Goal: Information Seeking & Learning: Find specific fact

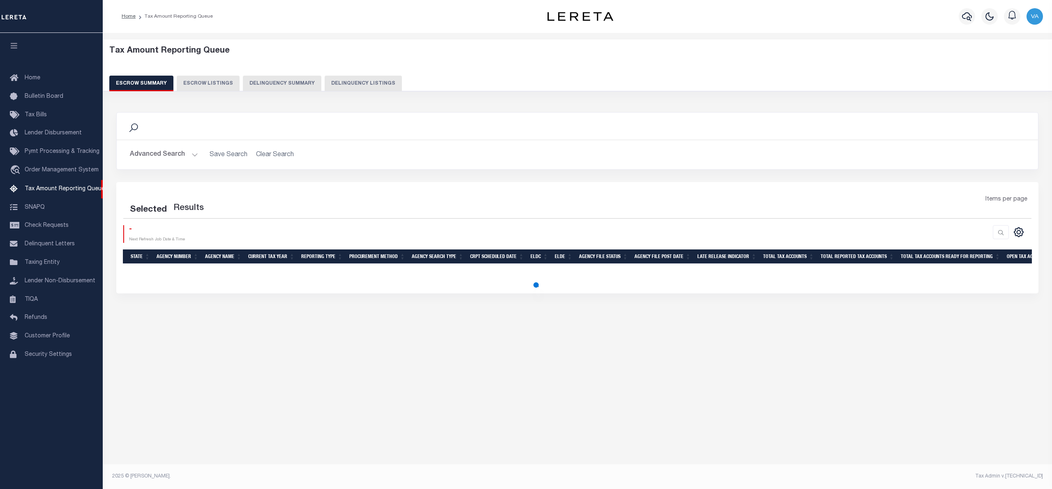
select select "100"
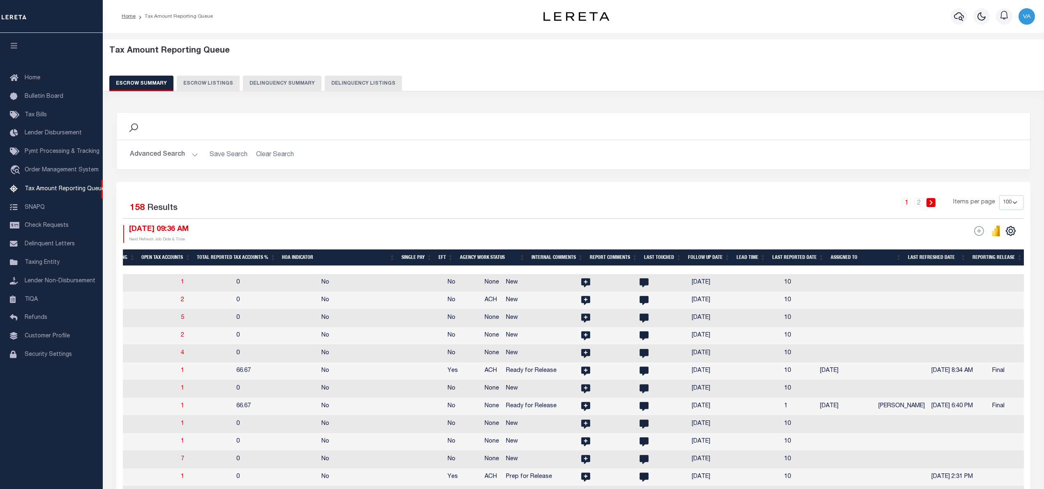
click at [862, 254] on th "Assigned To" at bounding box center [866, 258] width 77 height 17
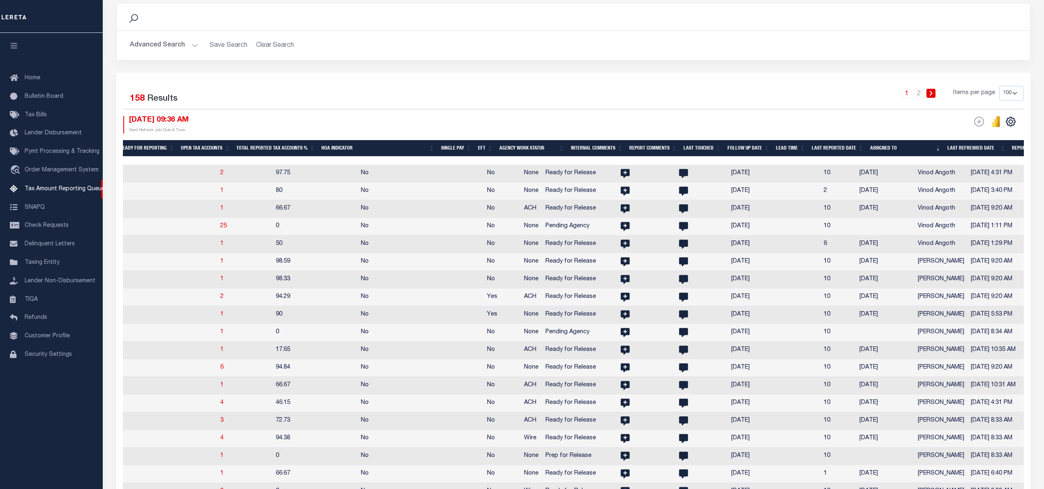
scroll to position [164, 0]
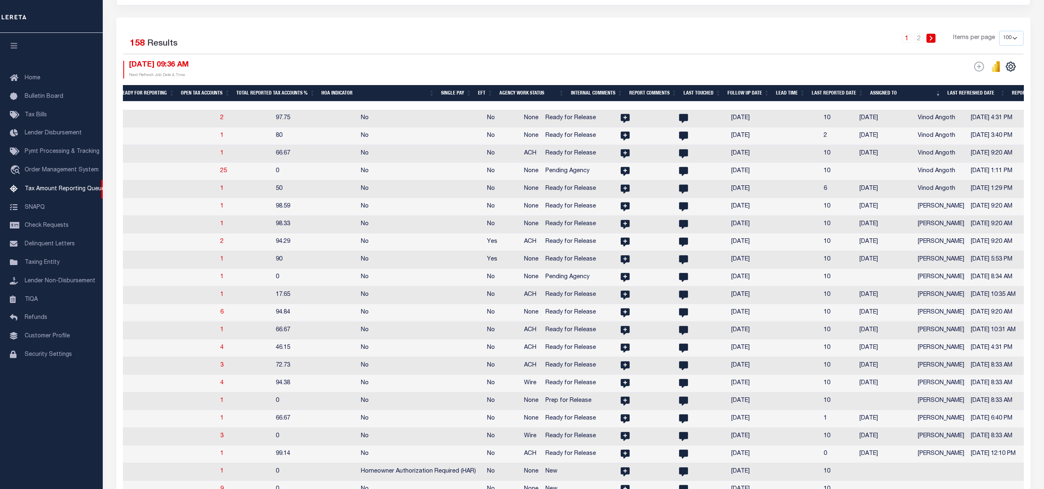
click at [936, 93] on th "Assigned To" at bounding box center [905, 93] width 77 height 17
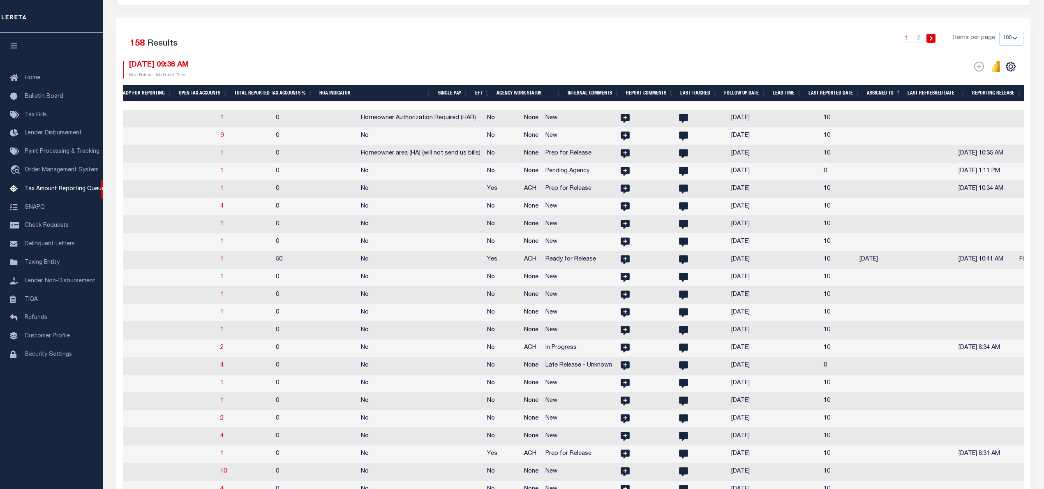
drag, startPoint x: 615, startPoint y: 102, endPoint x: 274, endPoint y: 106, distance: 341.6
click at [213, 104] on div at bounding box center [70, 106] width 1909 height 8
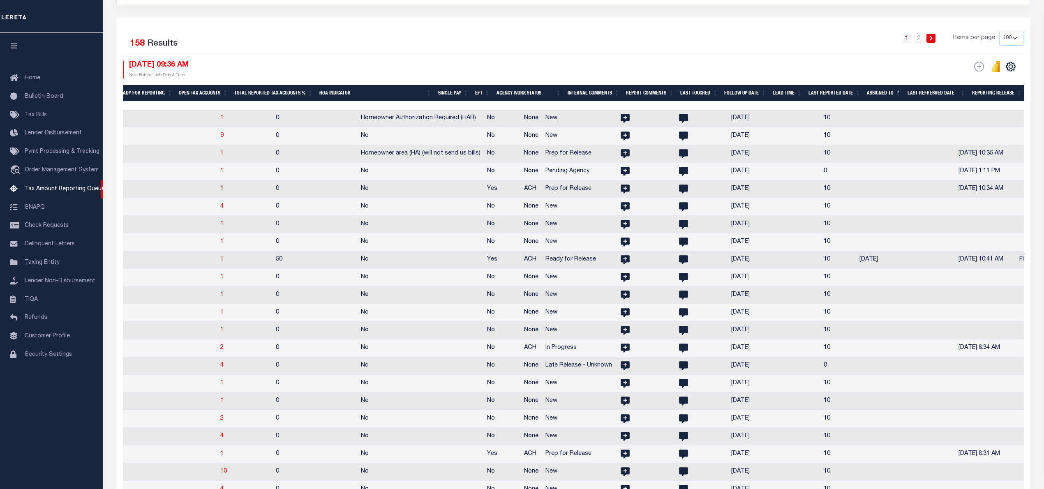
click at [163, 103] on div at bounding box center [858, 106] width 1909 height 8
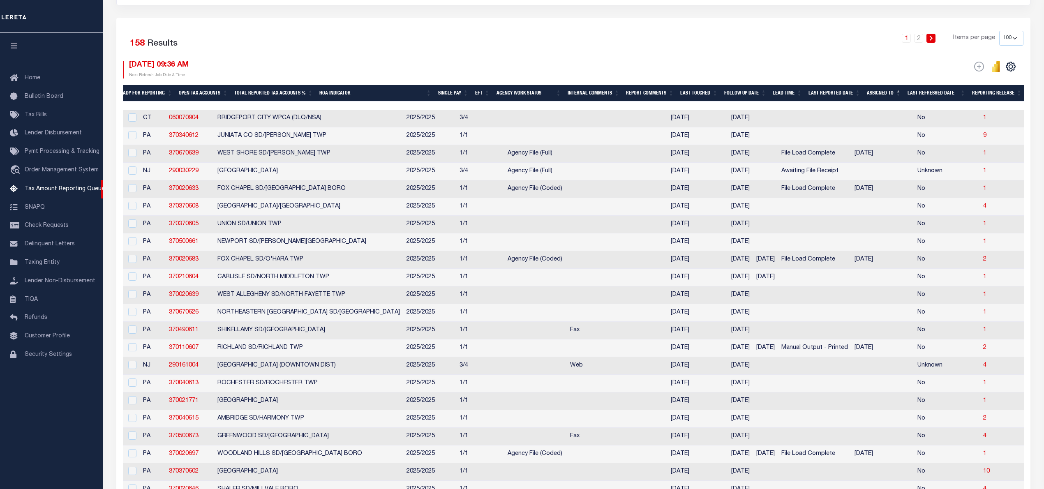
scroll to position [0, 0]
click at [567, 198] on td at bounding box center [617, 189] width 101 height 18
checkbox input "true"
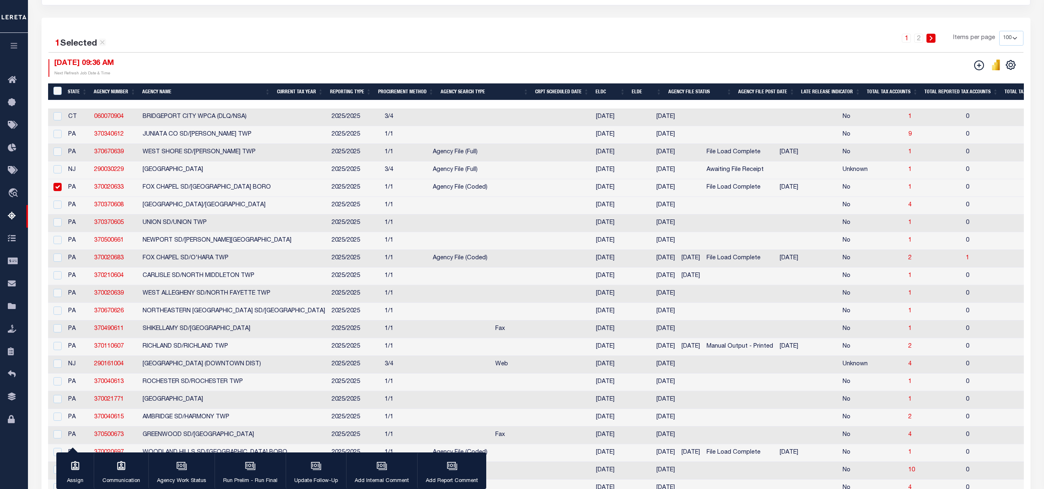
click at [62, 173] on td at bounding box center [56, 171] width 17 height 18
checkbox input "true"
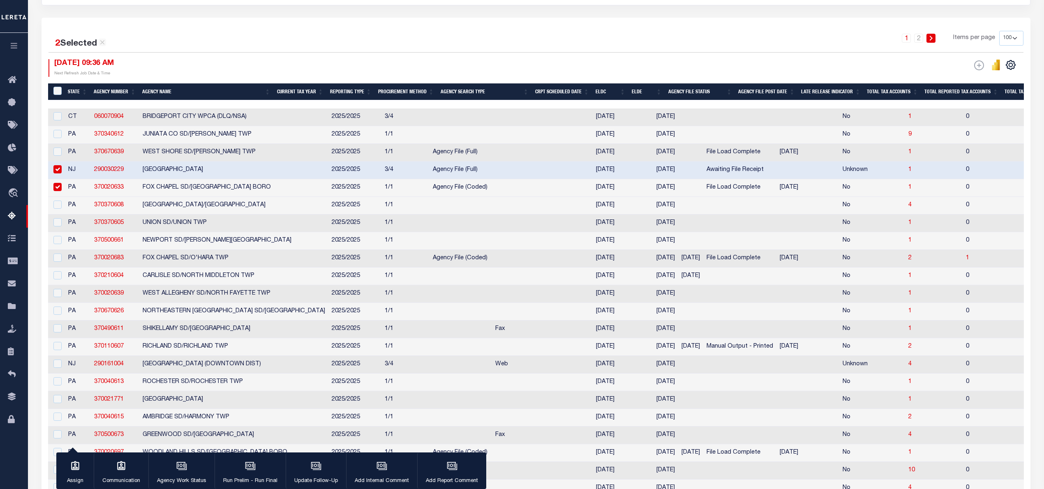
click at [56, 188] on input "checkbox" at bounding box center [57, 187] width 8 height 8
checkbox input "false"
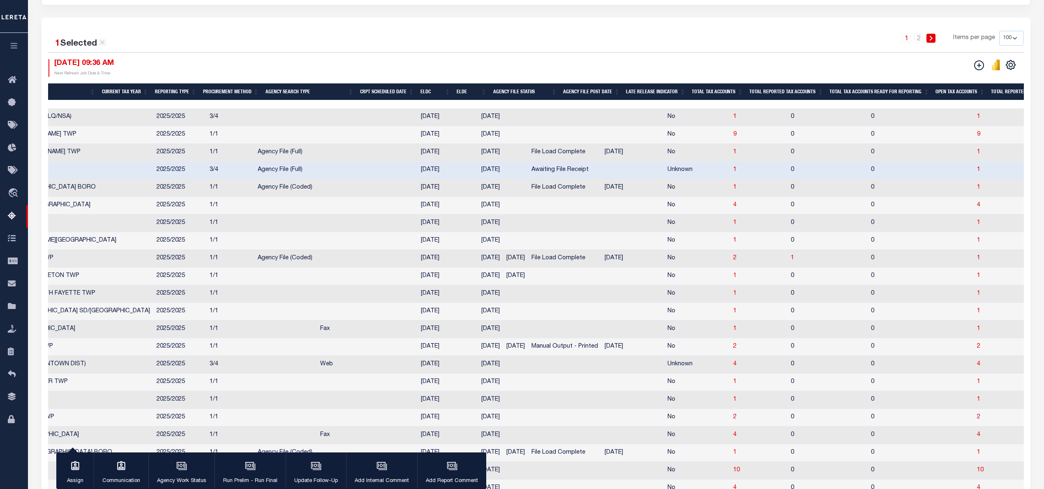
scroll to position [0, 197]
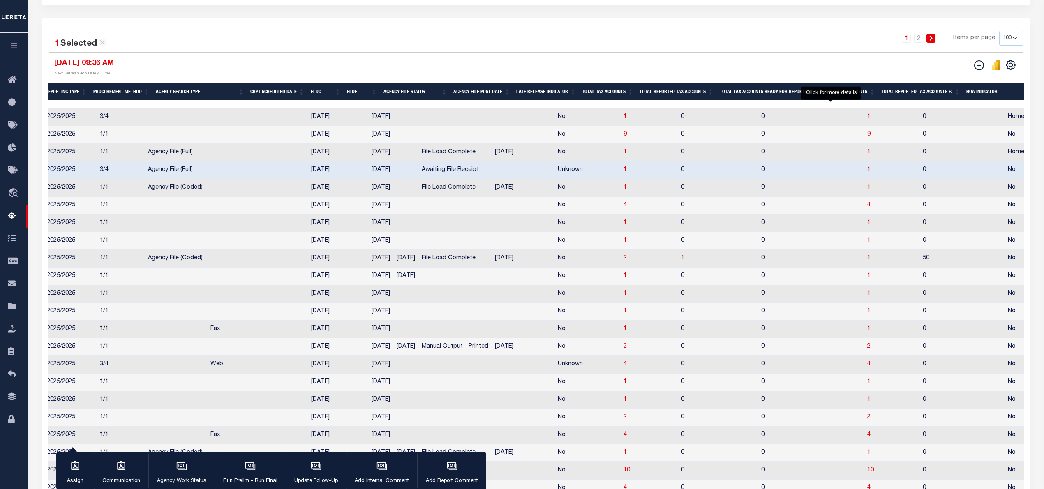
click at [867, 173] on span "1" at bounding box center [868, 170] width 3 height 6
select select "100"
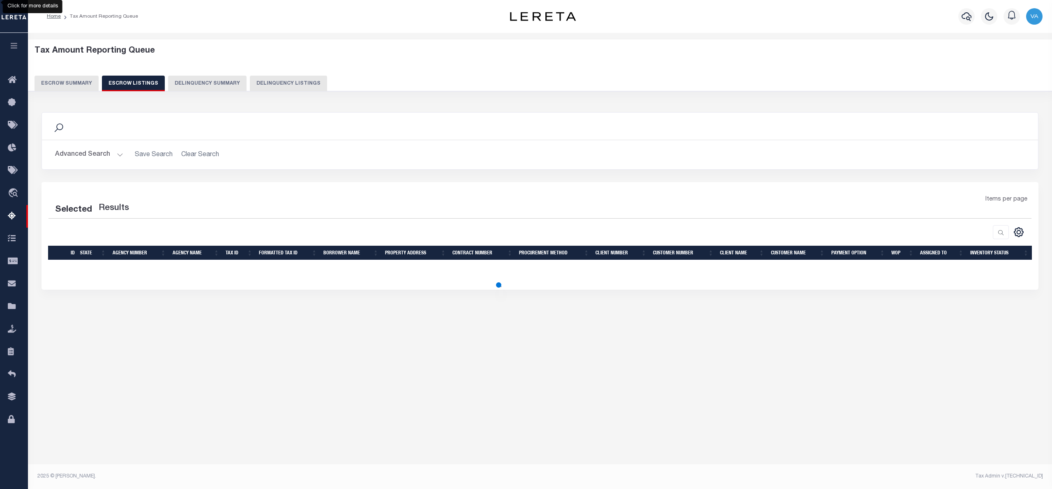
select select "100"
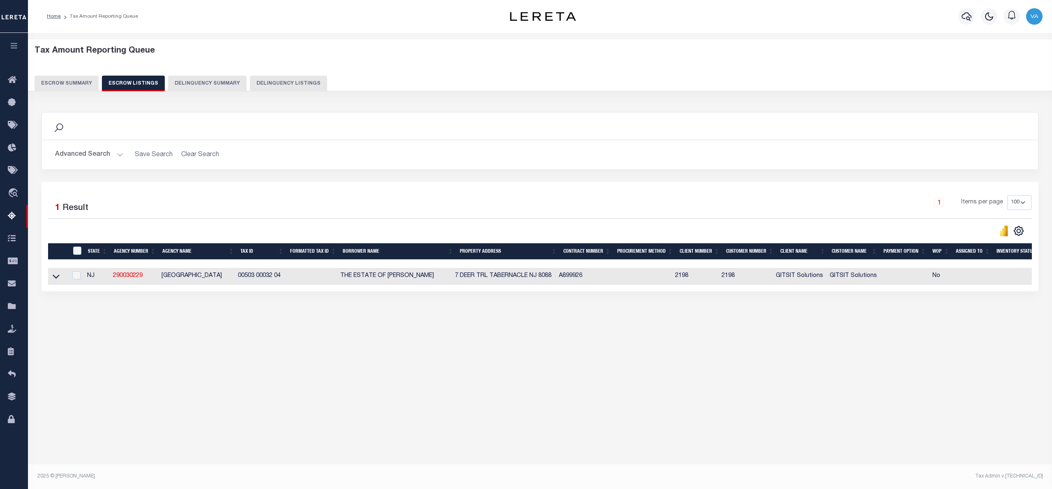
click at [60, 279] on link at bounding box center [55, 276] width 9 height 6
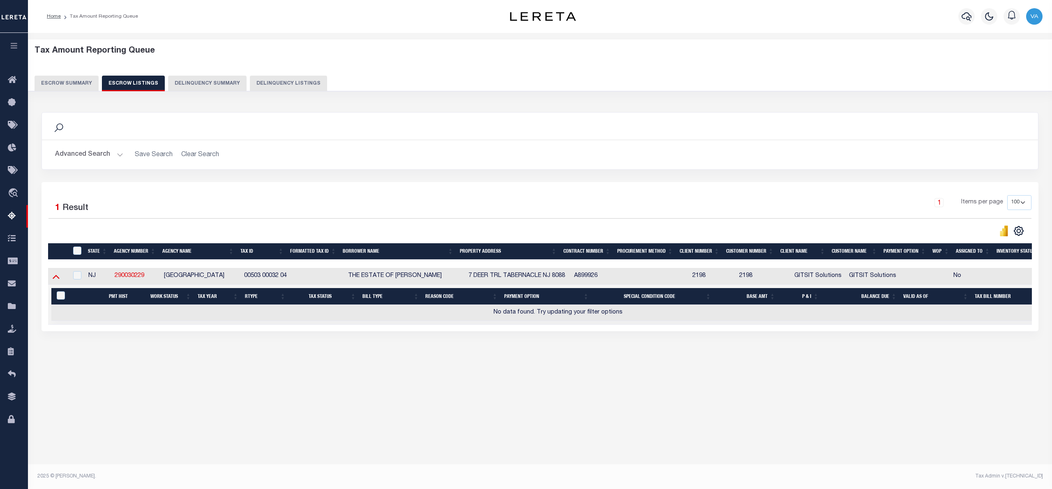
click at [57, 279] on icon at bounding box center [56, 277] width 7 height 4
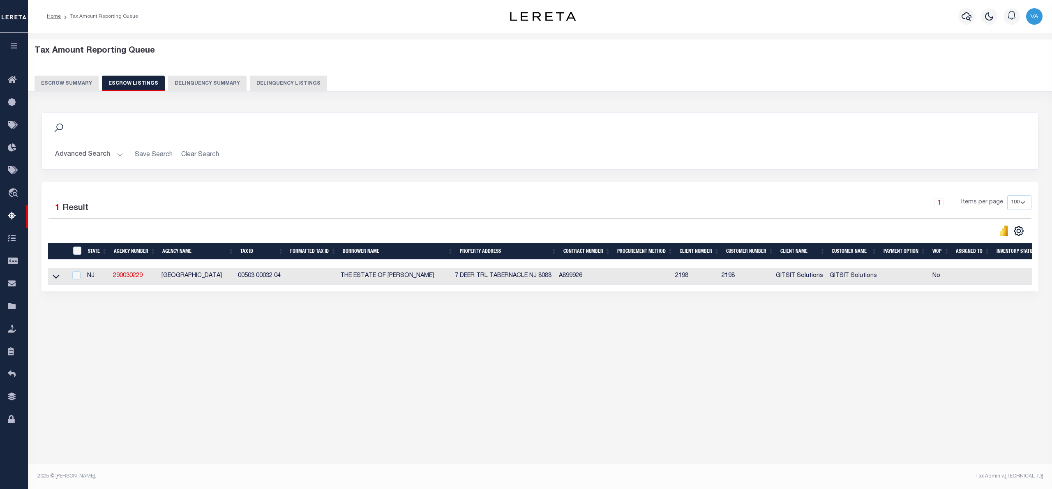
click at [57, 279] on icon at bounding box center [56, 277] width 7 height 4
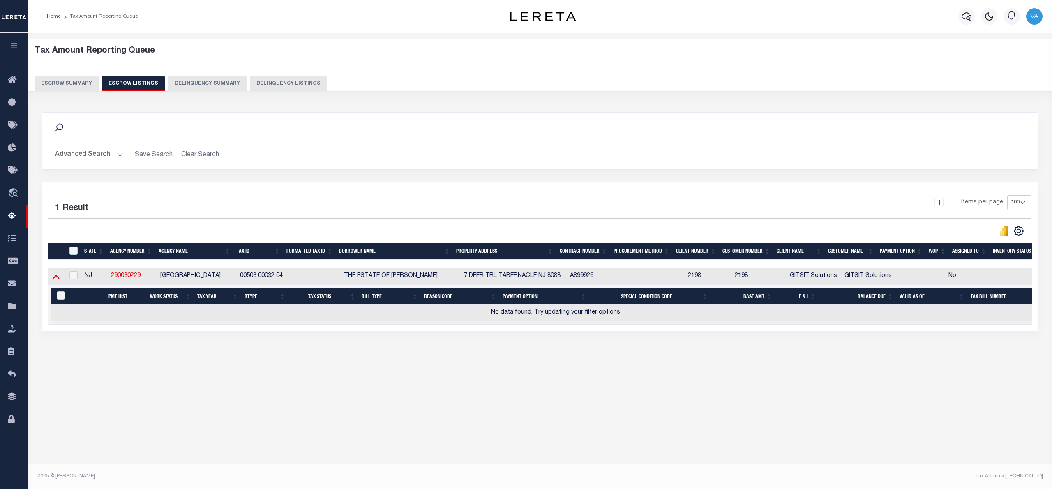
click at [55, 281] on icon at bounding box center [56, 276] width 7 height 9
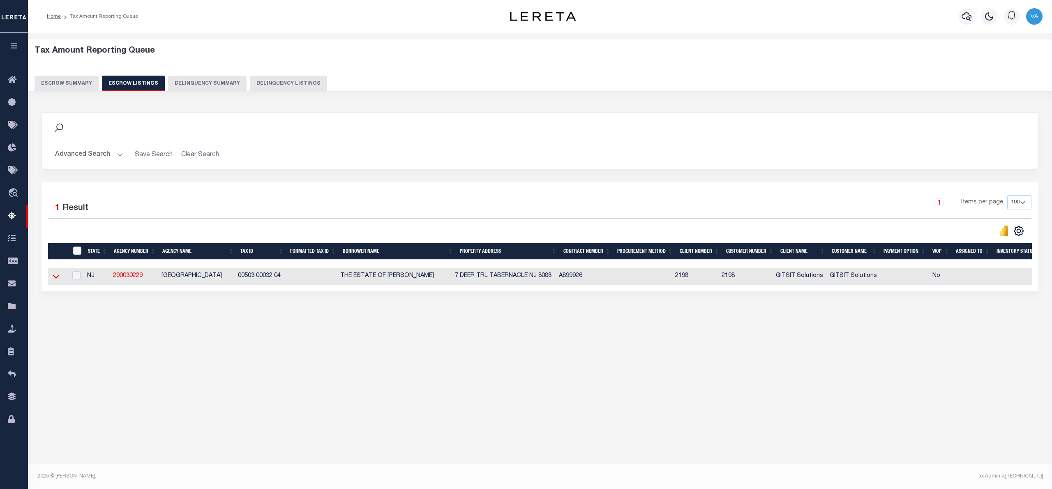
click at [55, 277] on icon at bounding box center [56, 276] width 7 height 9
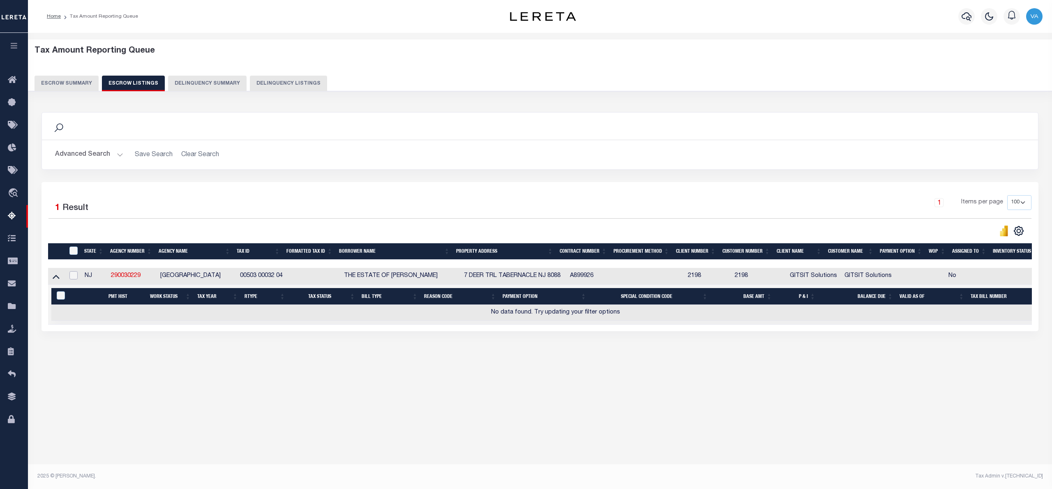
click at [76, 275] on input "checkbox" at bounding box center [73, 275] width 8 height 8
checkbox input "true"
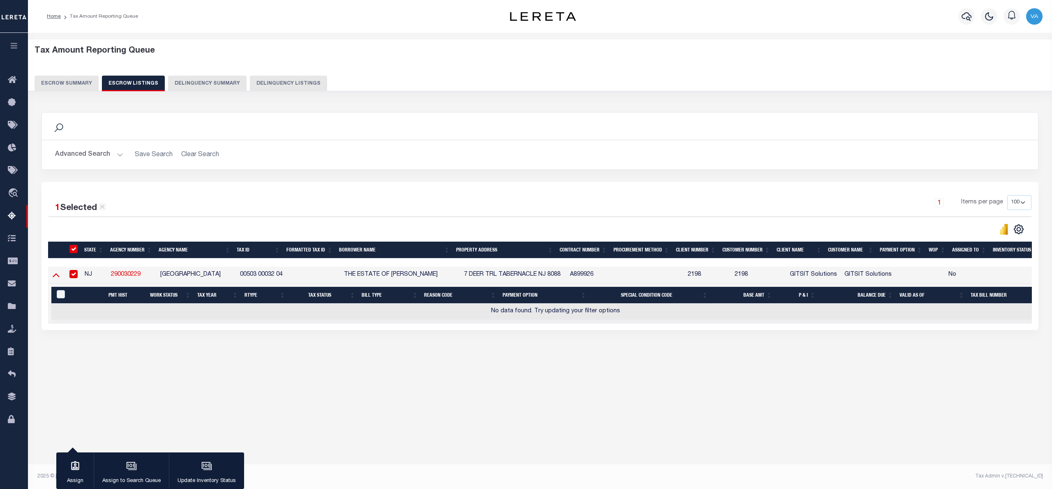
click at [57, 279] on icon at bounding box center [56, 274] width 7 height 9
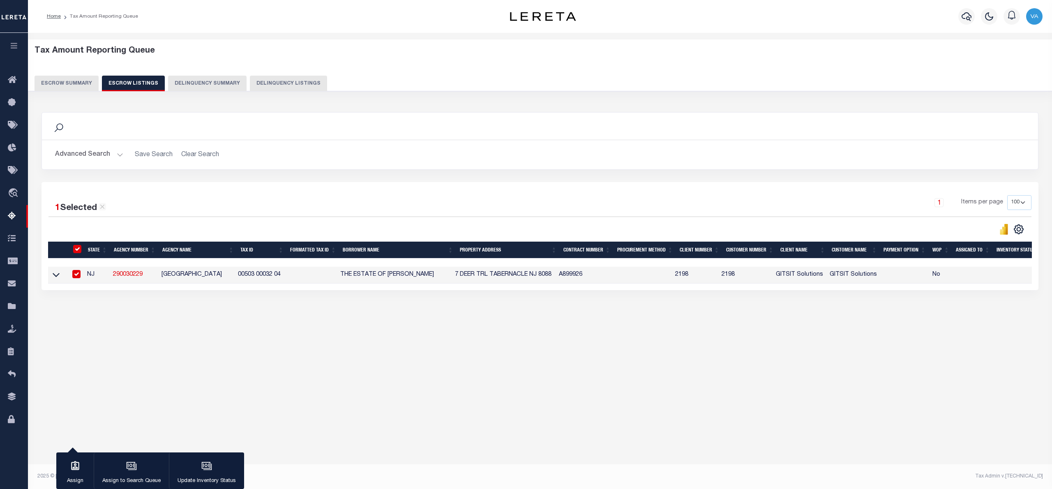
click at [57, 277] on icon at bounding box center [56, 275] width 7 height 4
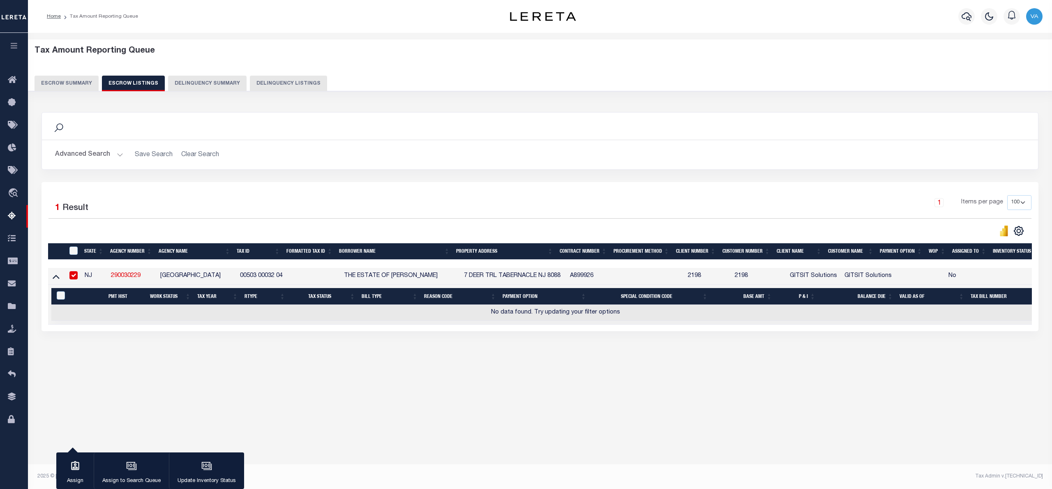
click at [76, 278] on input "checkbox" at bounding box center [73, 275] width 8 height 8
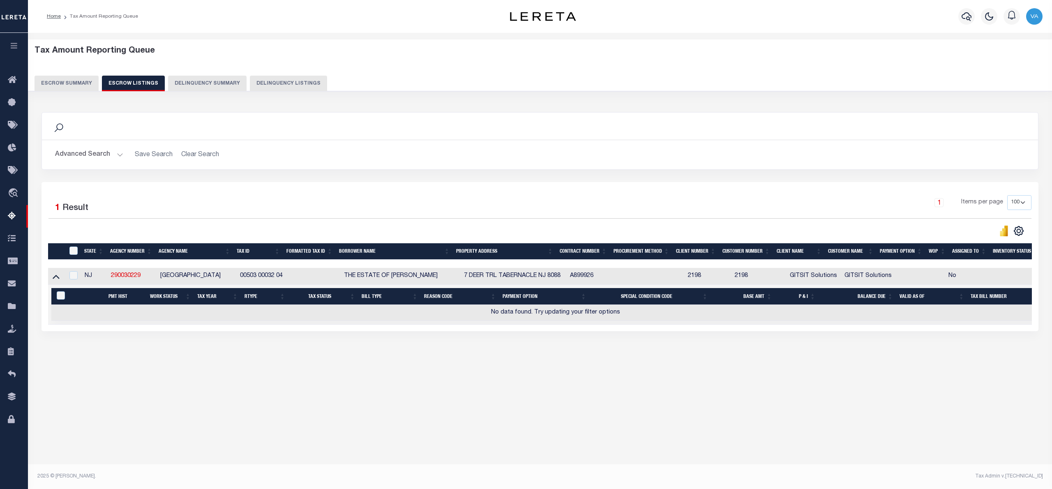
click at [63, 283] on td at bounding box center [56, 276] width 16 height 17
checkbox input "true"
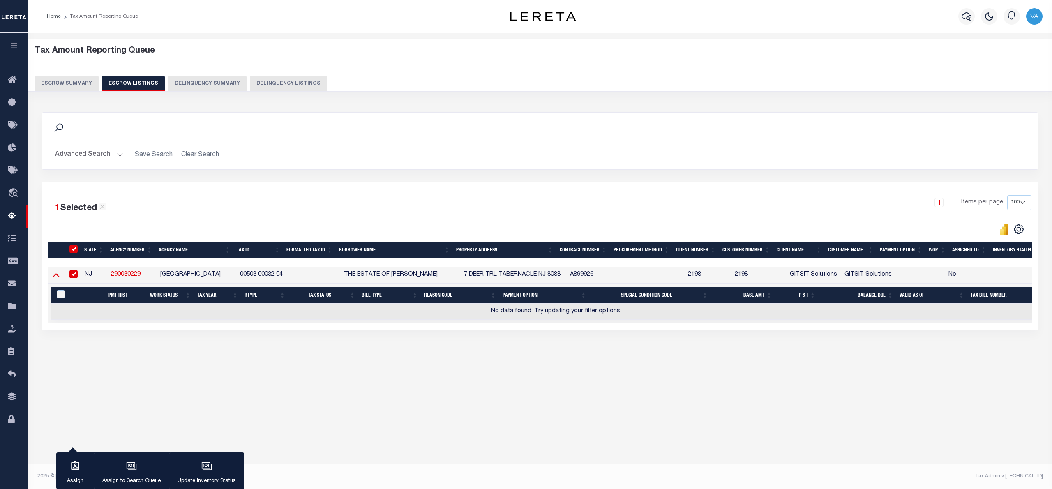
click at [56, 275] on icon at bounding box center [56, 274] width 7 height 9
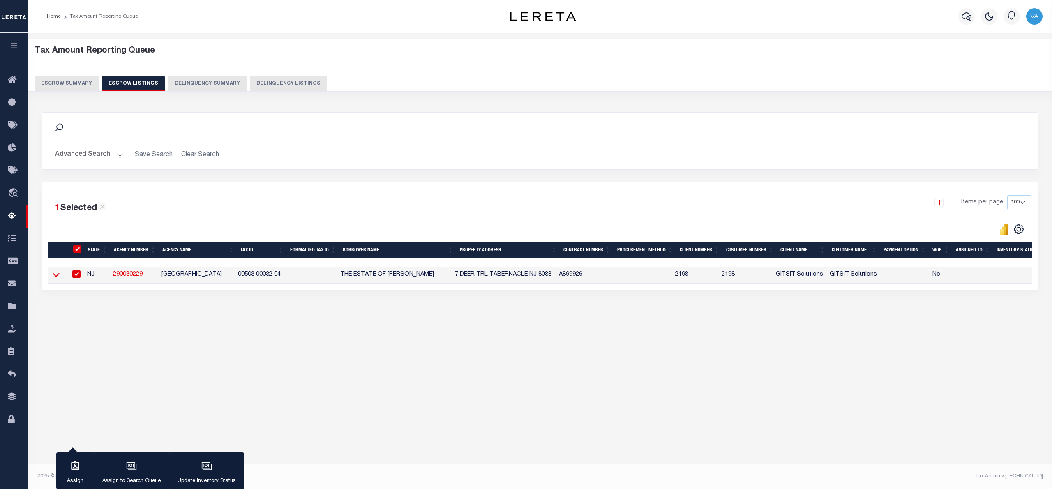
click at [58, 277] on icon at bounding box center [56, 274] width 7 height 9
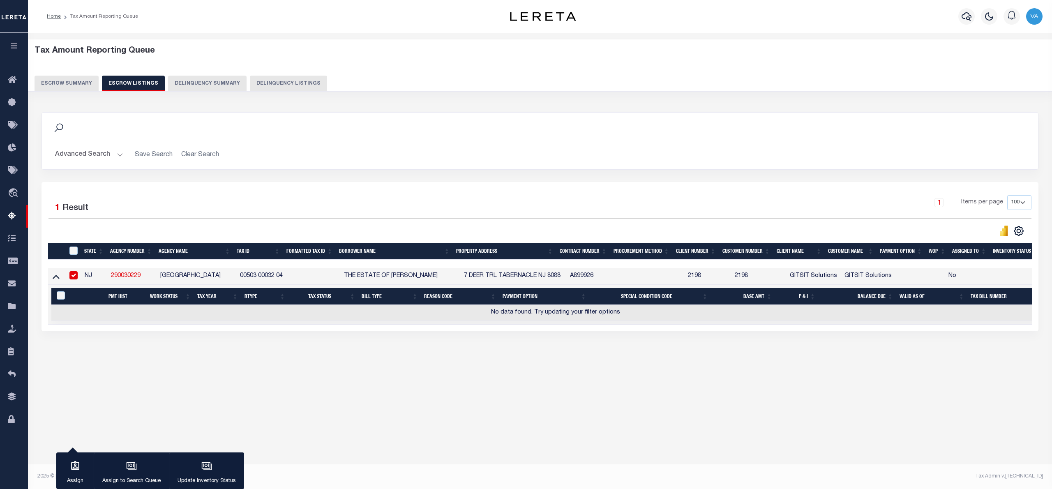
click at [76, 79] on button "Escrow Summary" at bounding box center [67, 84] width 64 height 16
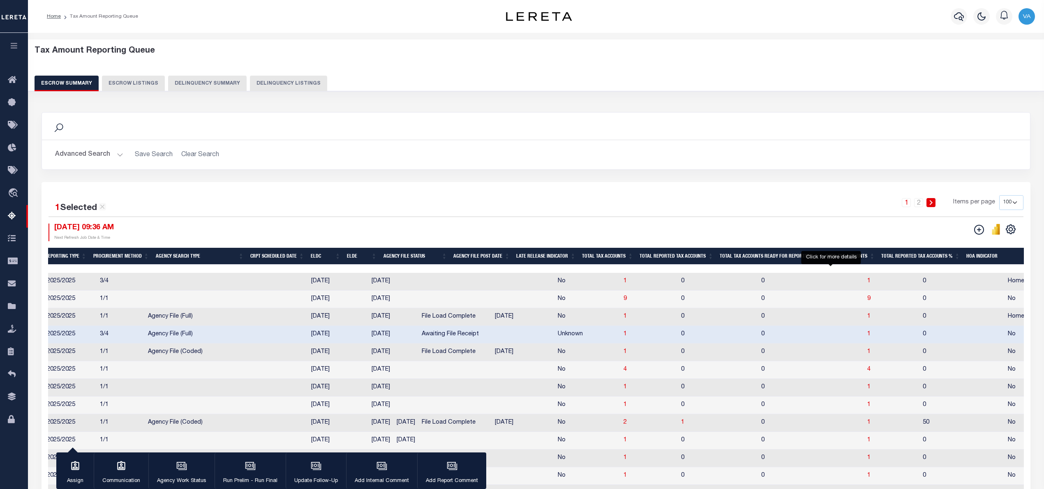
click at [867, 337] on span "1" at bounding box center [868, 334] width 3 height 6
select select "100"
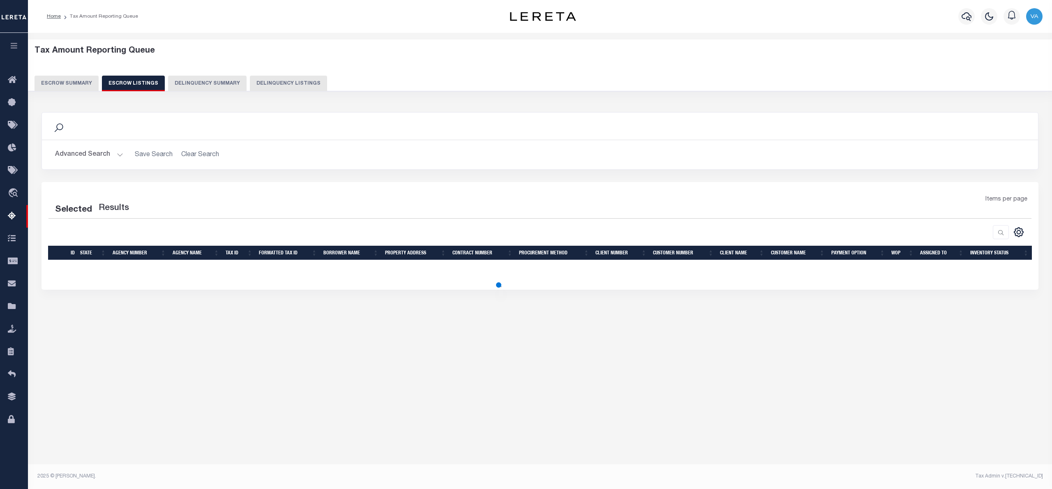
select select "100"
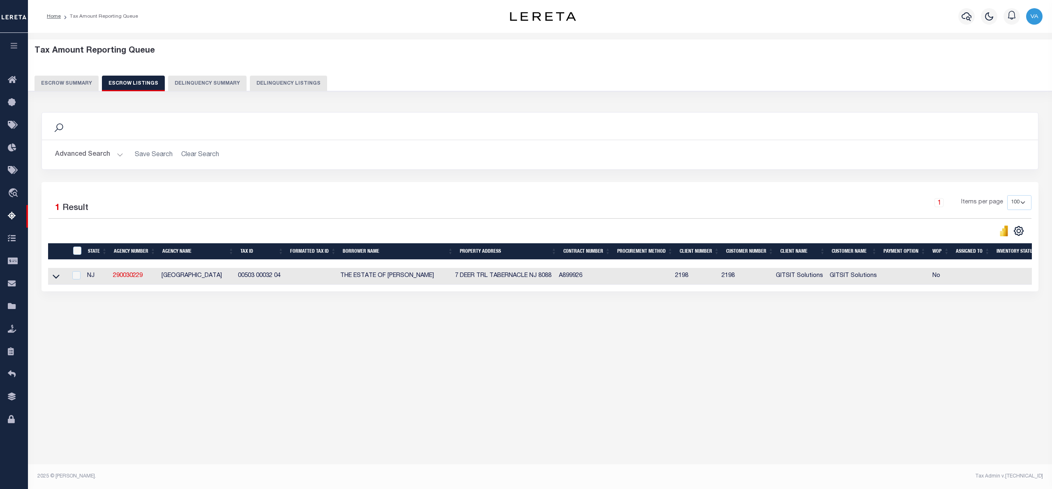
click at [60, 277] on link at bounding box center [55, 276] width 9 height 6
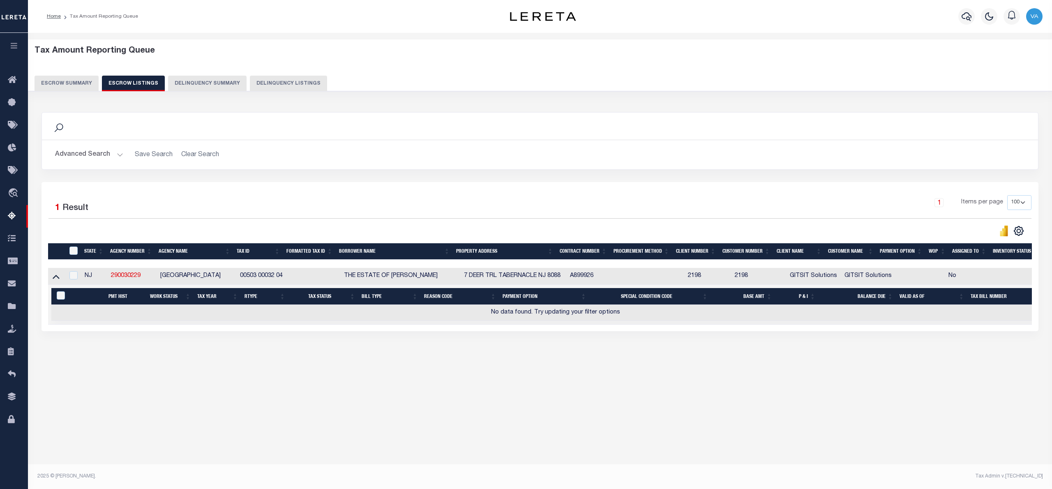
click at [60, 279] on link at bounding box center [55, 276] width 9 height 6
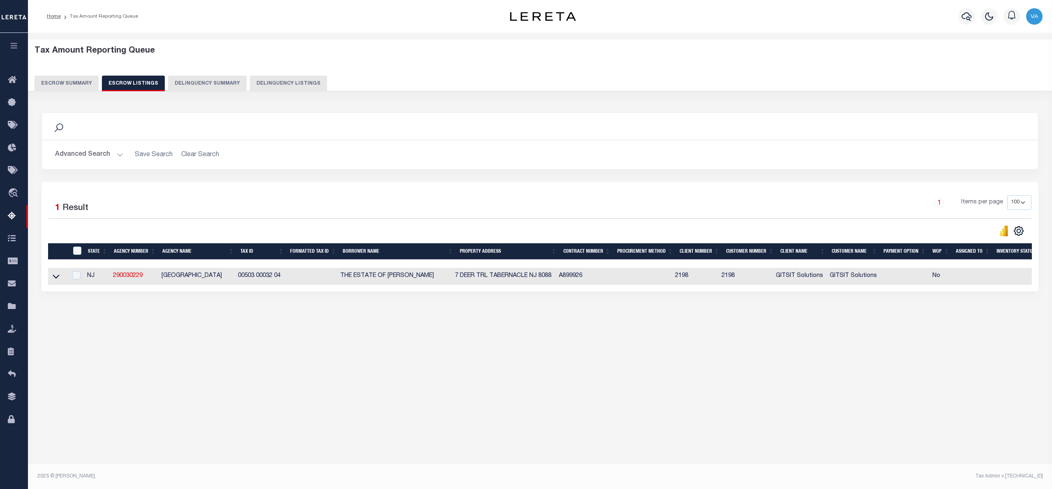
click at [67, 86] on button "Escrow Summary" at bounding box center [67, 84] width 64 height 16
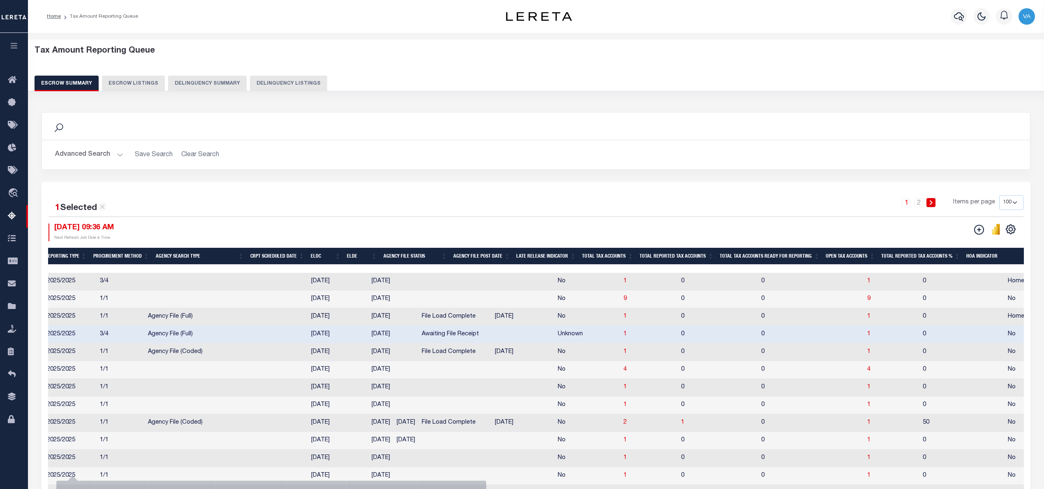
drag, startPoint x: 198, startPoint y: 268, endPoint x: 77, endPoint y: 271, distance: 120.9
click at [77, 271] on div at bounding box center [536, 269] width 976 height 8
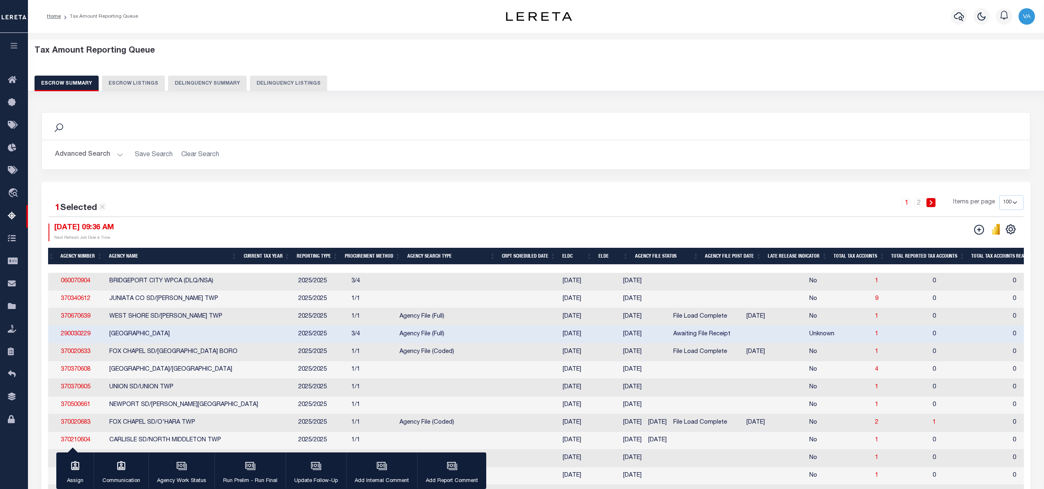
scroll to position [0, 0]
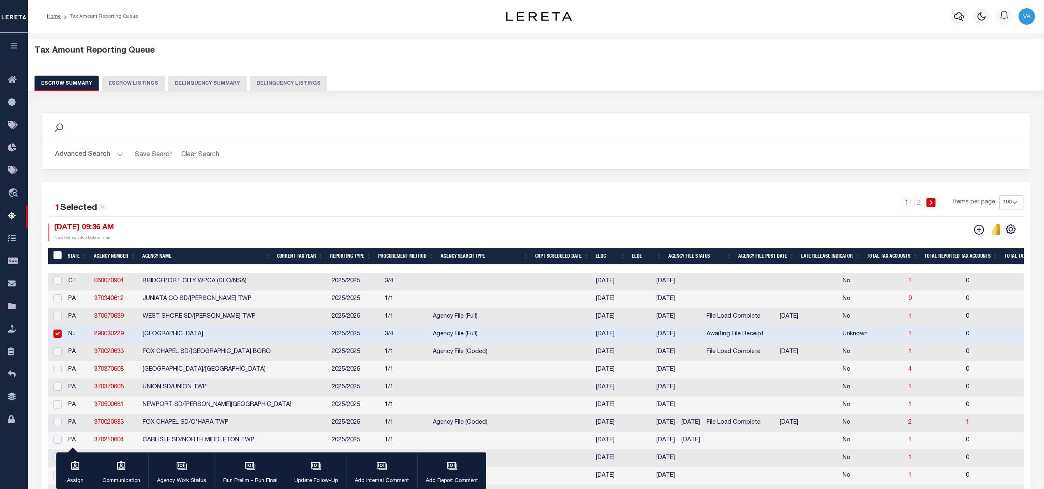
click at [58, 339] on div at bounding box center [56, 334] width 10 height 9
checkbox input "false"
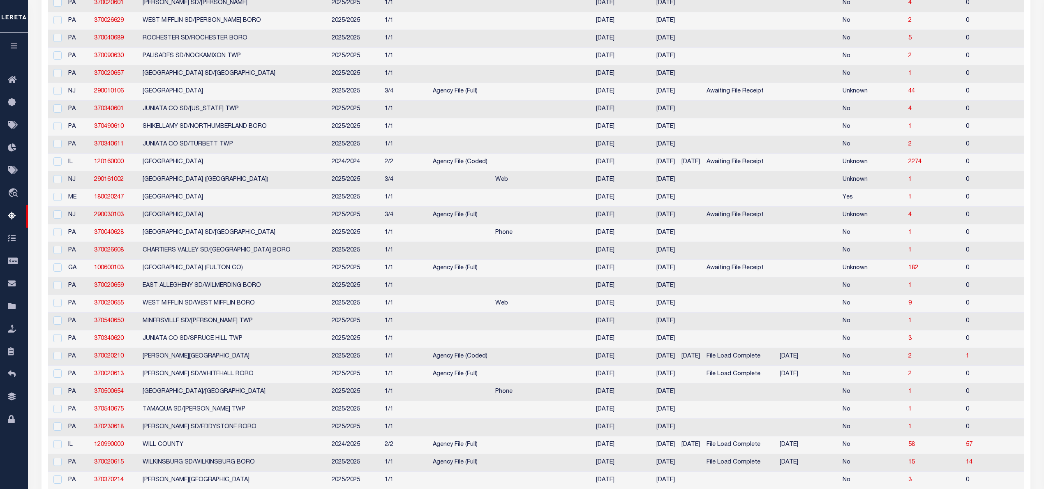
scroll to position [1151, 0]
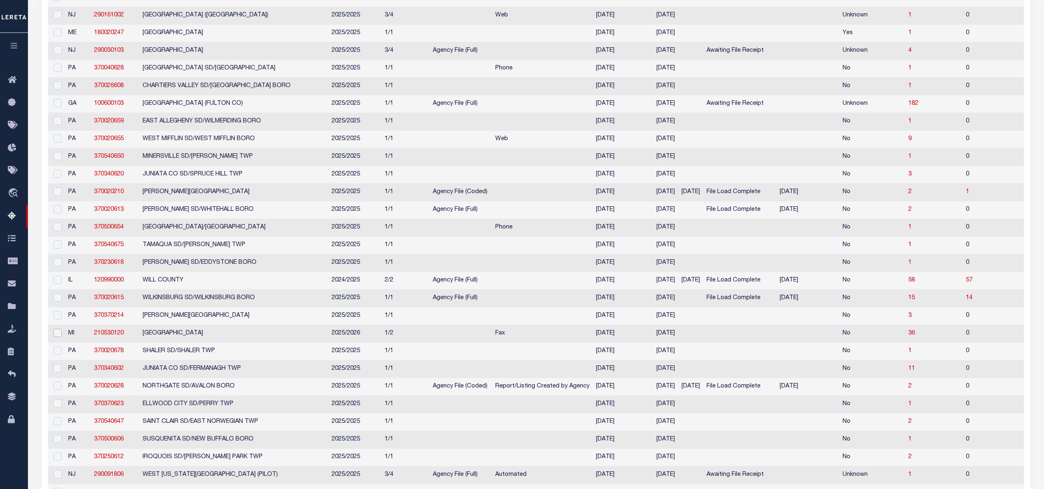
click at [58, 337] on input "checkbox" at bounding box center [57, 333] width 8 height 8
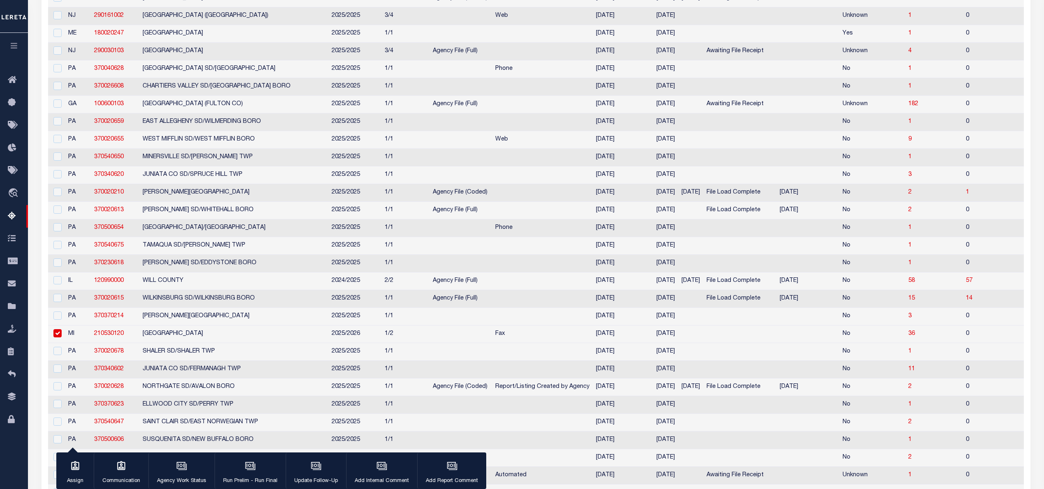
click at [777, 343] on td at bounding box center [808, 335] width 63 height 18
checkbox input "false"
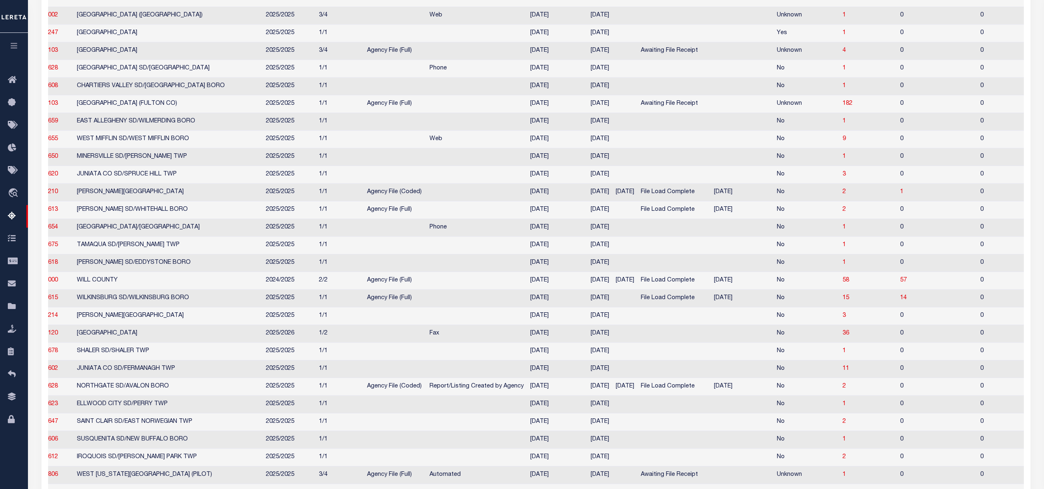
scroll to position [0, 88]
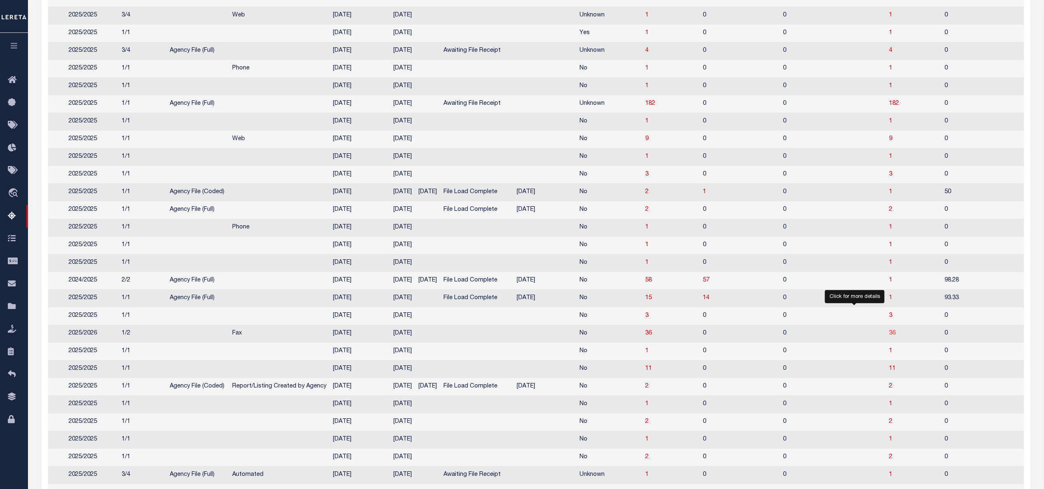
click at [889, 336] on span "36" at bounding box center [892, 334] width 7 height 6
select select "100"
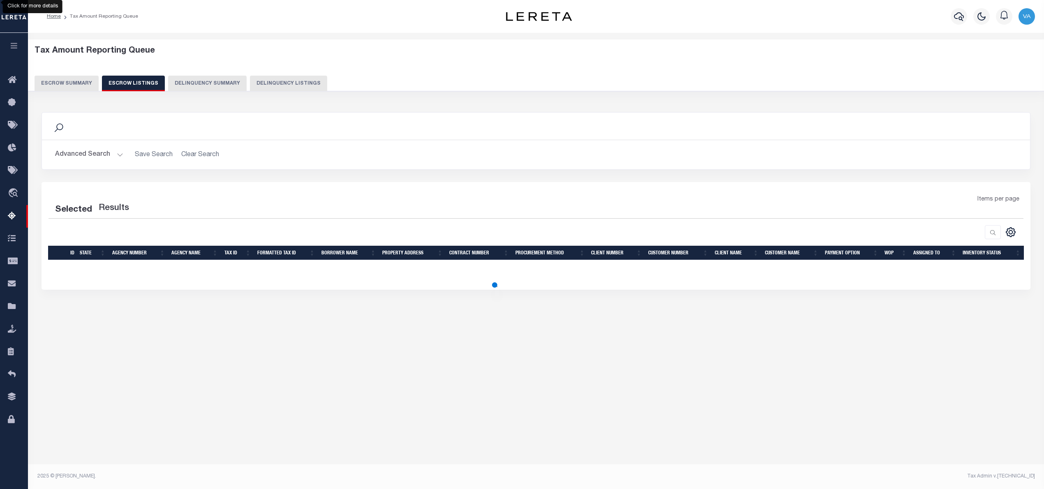
select select "100"
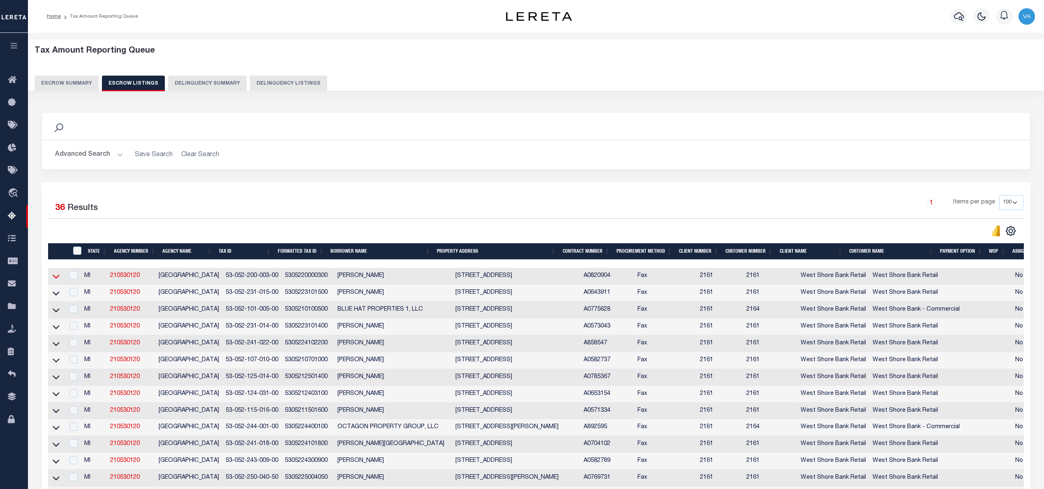
click at [53, 280] on icon at bounding box center [56, 276] width 7 height 9
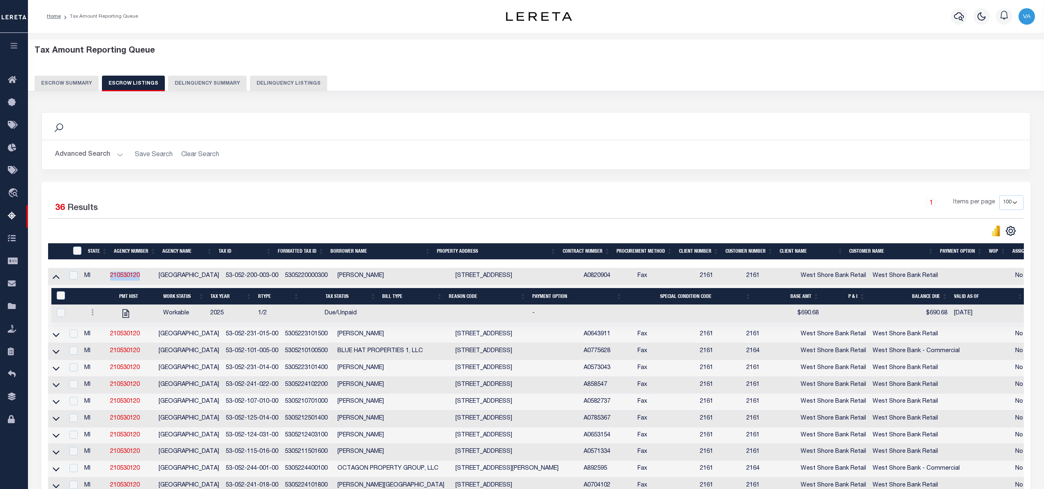
drag, startPoint x: 147, startPoint y: 278, endPoint x: 107, endPoint y: 279, distance: 40.3
click at [107, 279] on tr "MI 210530120 [GEOGRAPHIC_DATA] 53-052-200-003-00 5305220000300 [PERSON_NAME][GE…" at bounding box center [588, 276] width 1080 height 17
copy tr "210530120"
click at [148, 276] on td "210530120" at bounding box center [131, 276] width 49 height 17
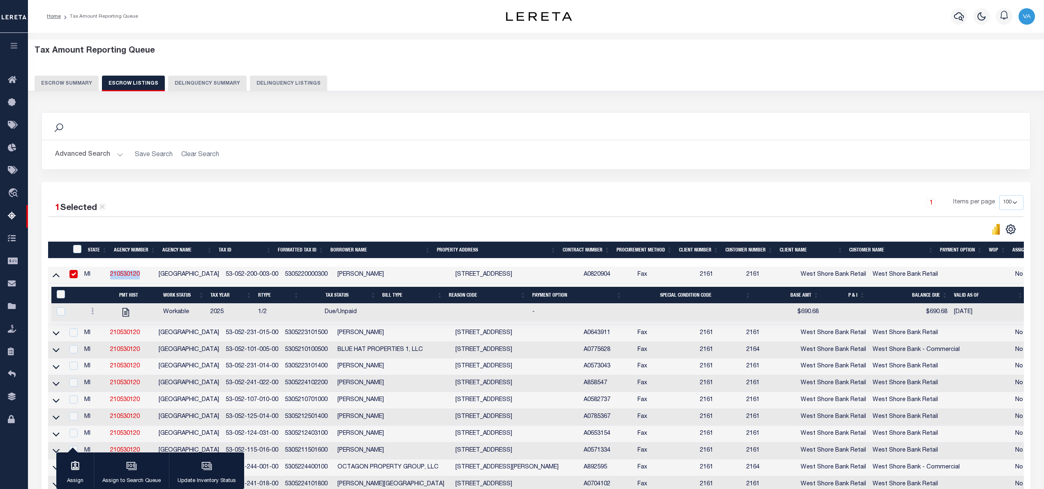
drag, startPoint x: 148, startPoint y: 273, endPoint x: 112, endPoint y: 279, distance: 36.6
click at [112, 279] on td "210530120" at bounding box center [131, 275] width 49 height 17
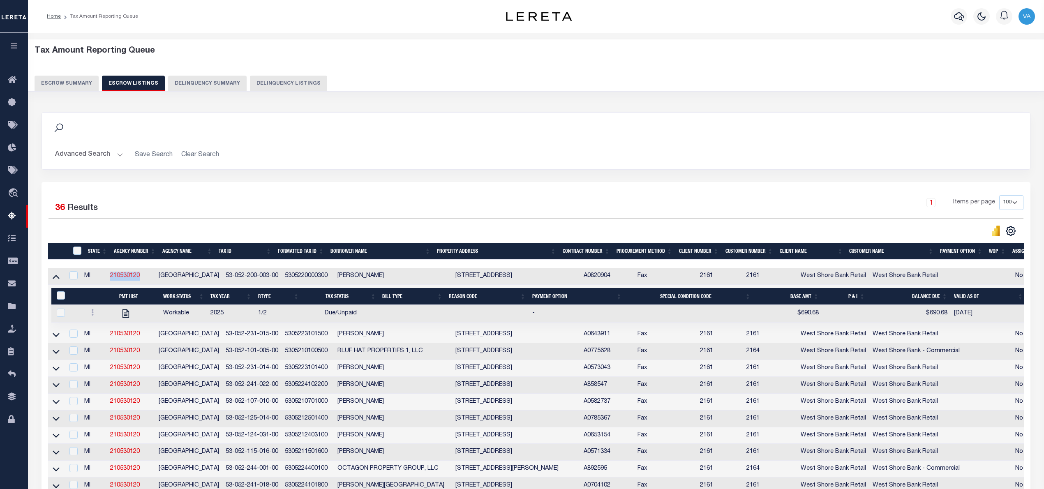
copy link "210530120"
drag, startPoint x: 444, startPoint y: 275, endPoint x: 517, endPoint y: 280, distance: 73.3
click at [517, 280] on td "[STREET_ADDRESS]" at bounding box center [516, 276] width 128 height 17
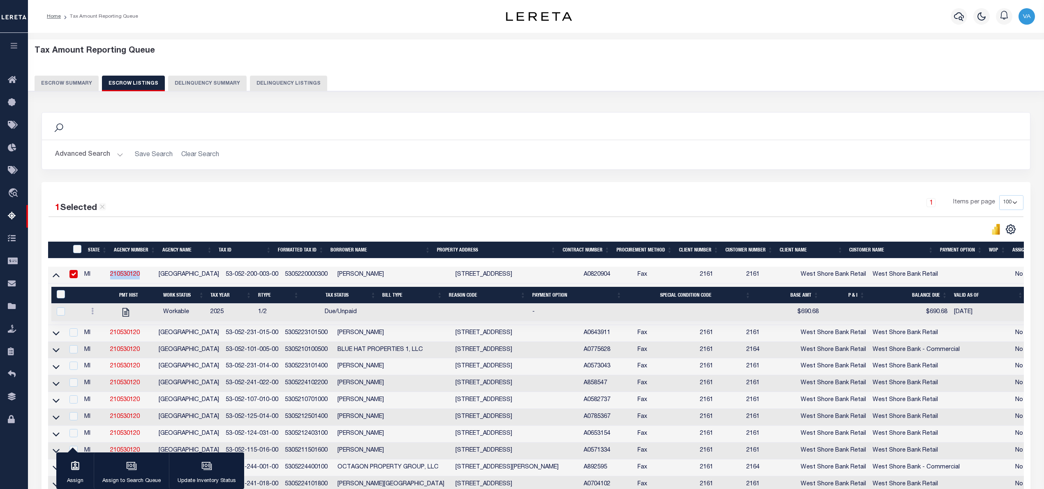
copy td "[STREET_ADDRESS]"
click at [423, 283] on td "[PERSON_NAME]" at bounding box center [393, 275] width 118 height 17
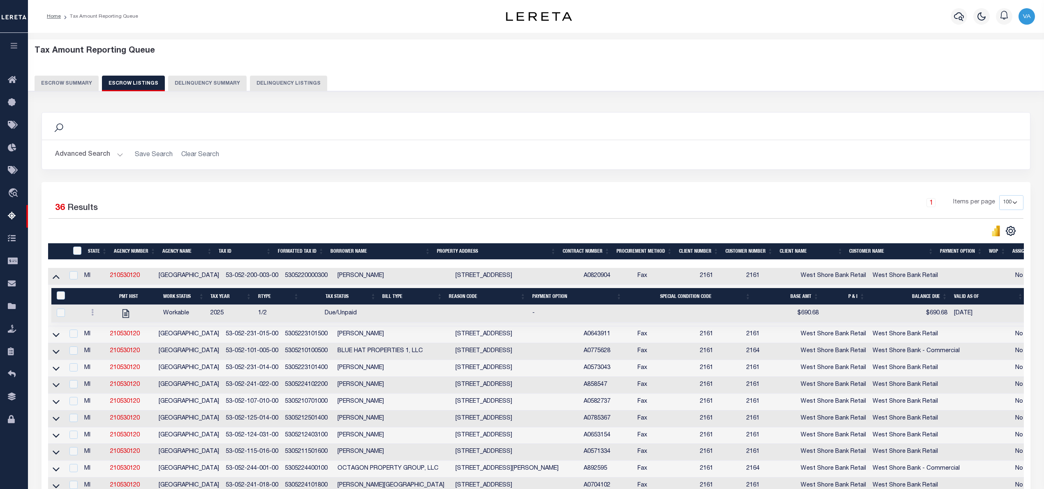
drag, startPoint x: 446, startPoint y: 279, endPoint x: 512, endPoint y: 276, distance: 65.8
click at [512, 276] on td "[STREET_ADDRESS]" at bounding box center [516, 276] width 128 height 17
checkbox input "true"
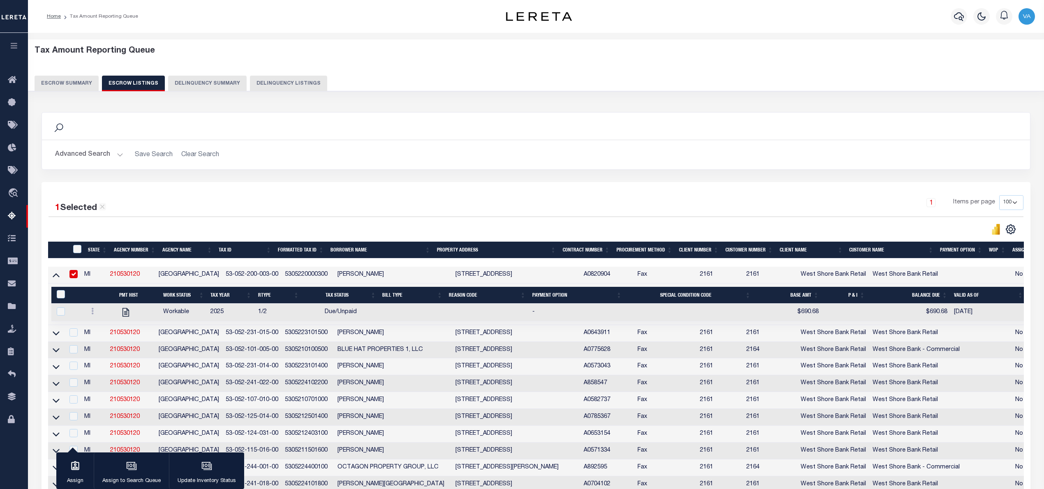
copy td "[STREET_ADDRESS]"
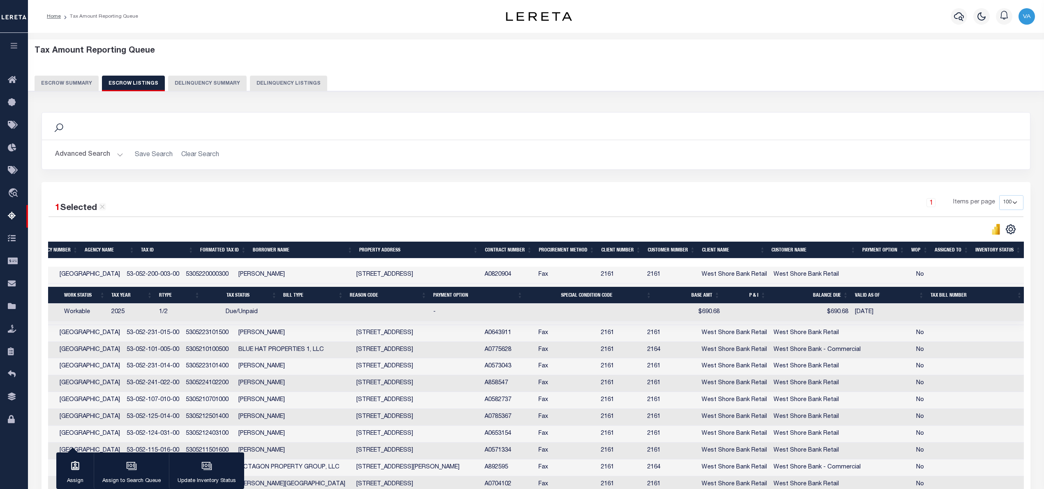
scroll to position [0, 0]
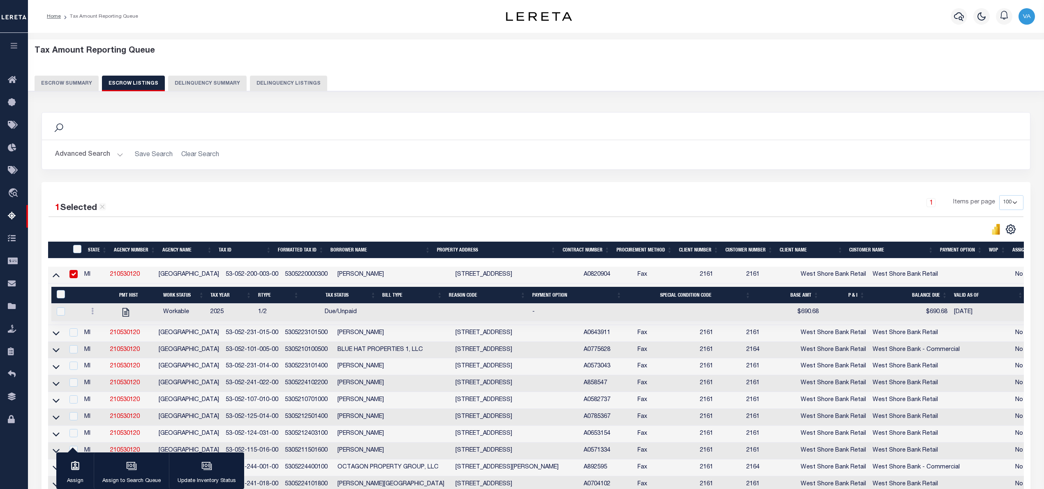
click at [54, 89] on button "Escrow Summary" at bounding box center [67, 84] width 64 height 16
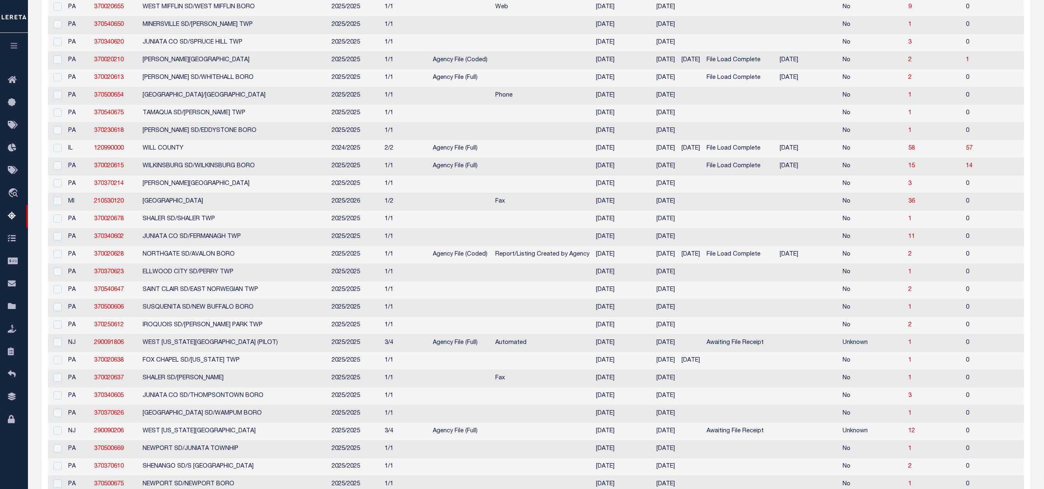
click at [511, 211] on td "Fax" at bounding box center [542, 202] width 101 height 18
checkbox input "true"
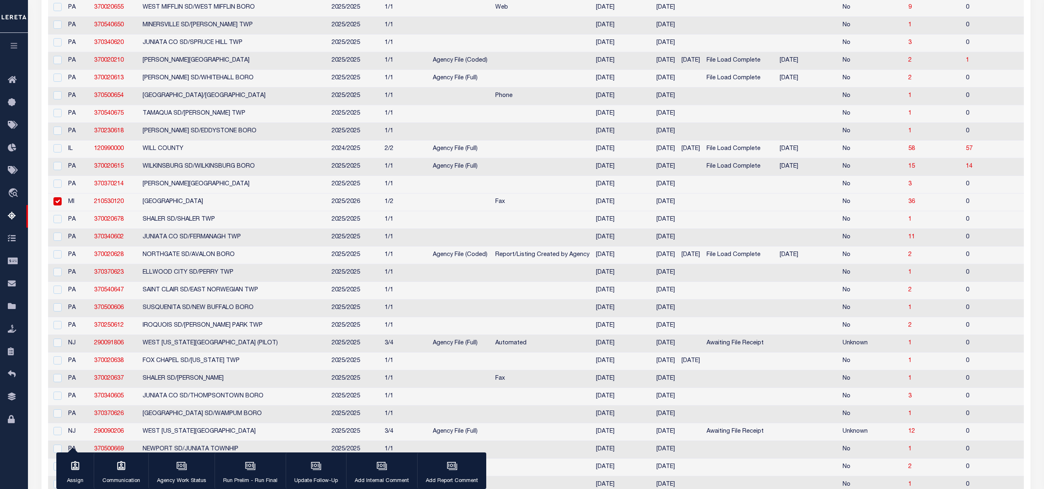
click at [788, 158] on td "[DATE]" at bounding box center [808, 150] width 63 height 18
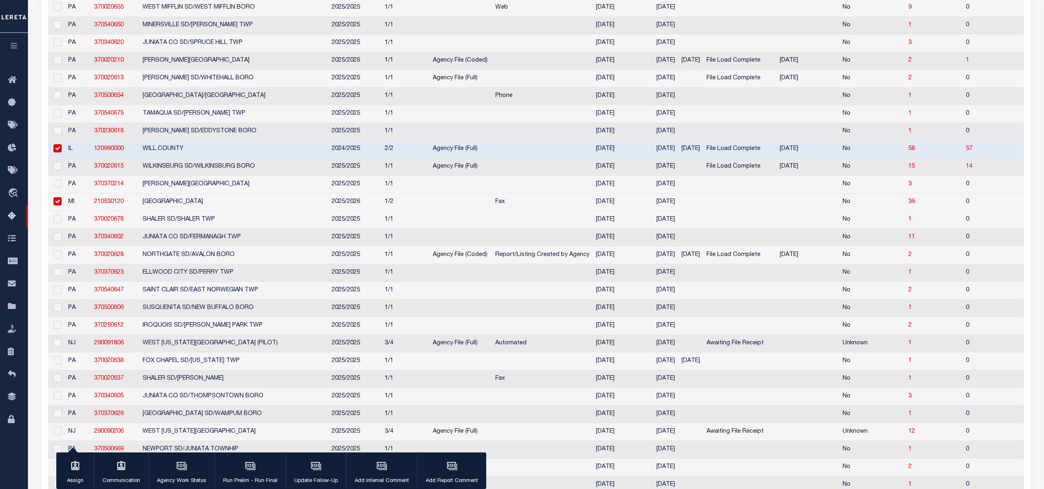
click at [51, 153] on div at bounding box center [56, 148] width 10 height 9
checkbox input "false"
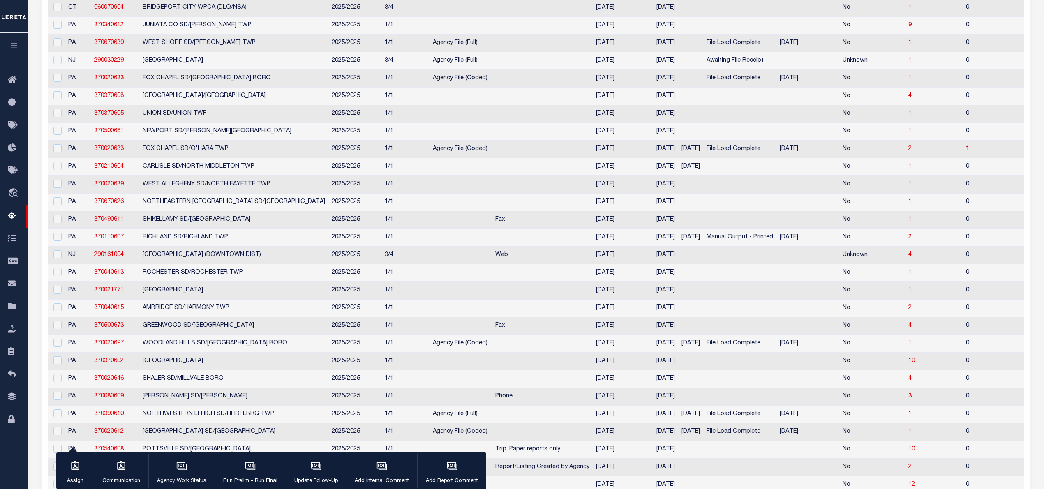
scroll to position [0, 0]
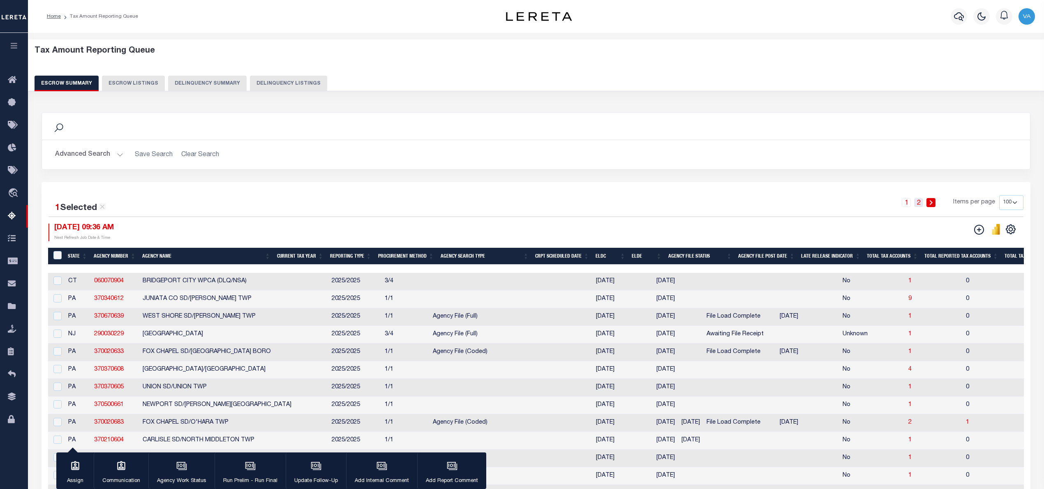
click at [921, 201] on link "2" at bounding box center [918, 202] width 9 height 9
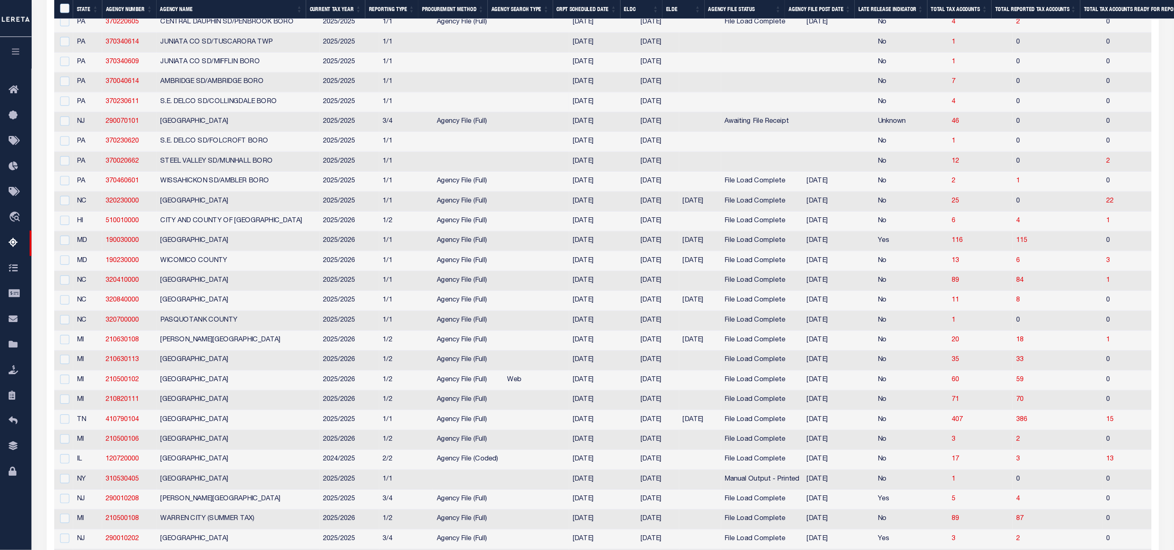
scroll to position [767, 0]
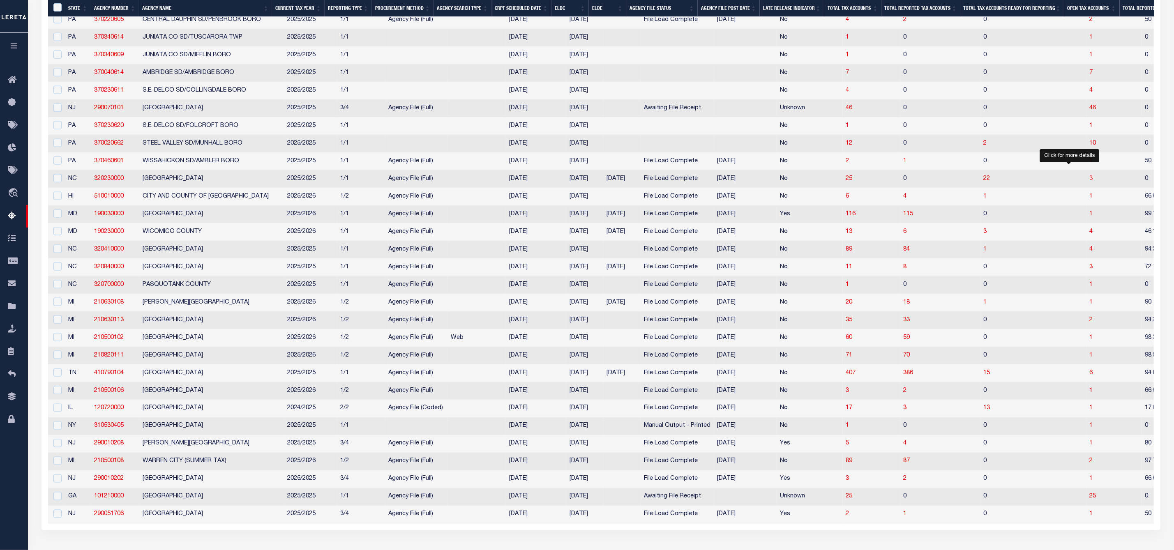
click at [1052, 182] on span "3" at bounding box center [1091, 179] width 3 height 6
select select "100"
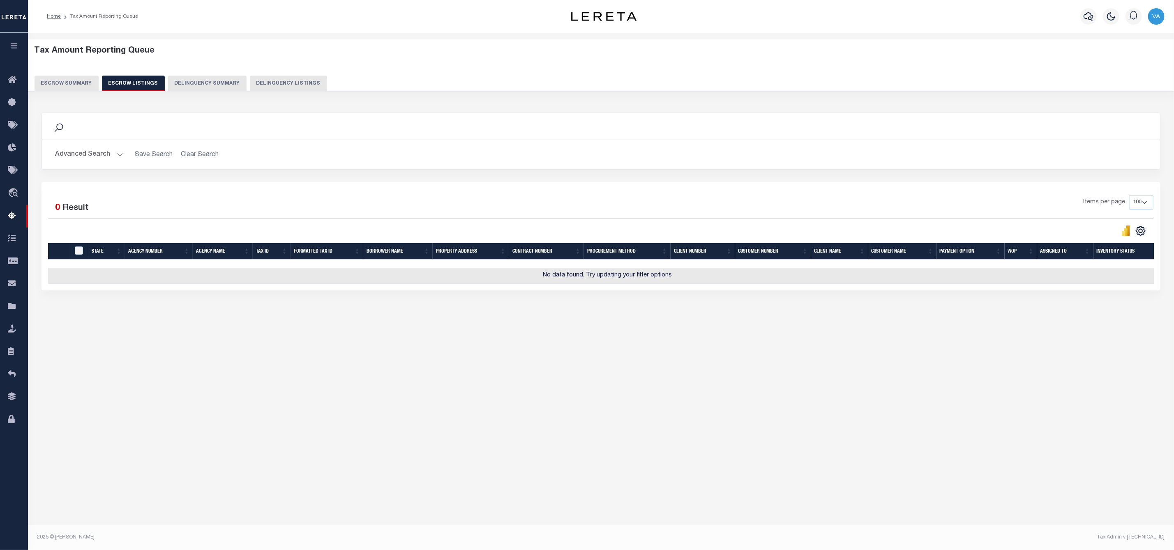
scroll to position [0, 0]
click at [62, 79] on button "Escrow Summary" at bounding box center [67, 84] width 64 height 16
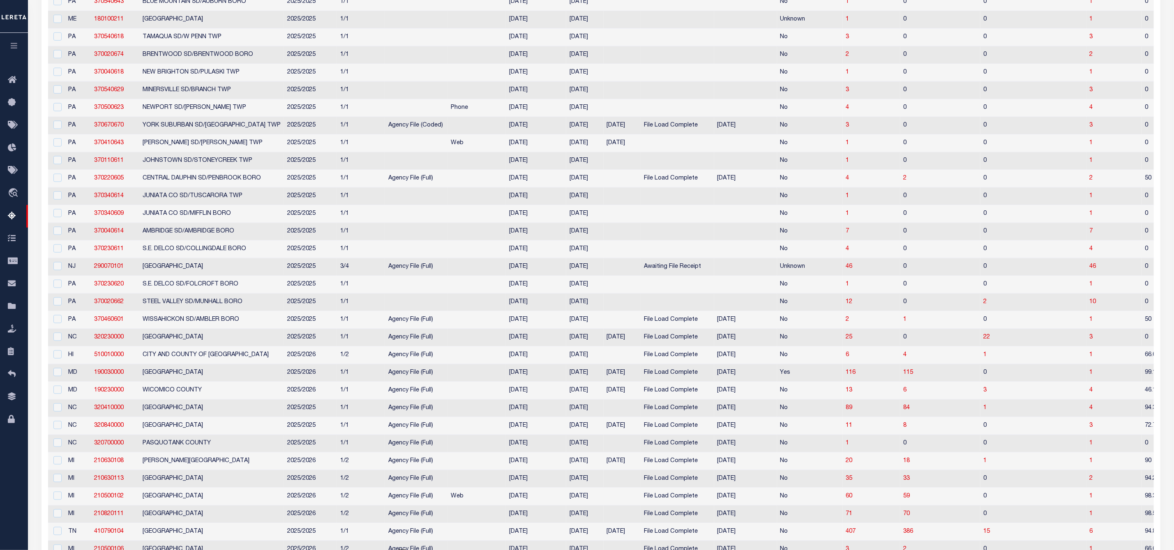
scroll to position [851, 0]
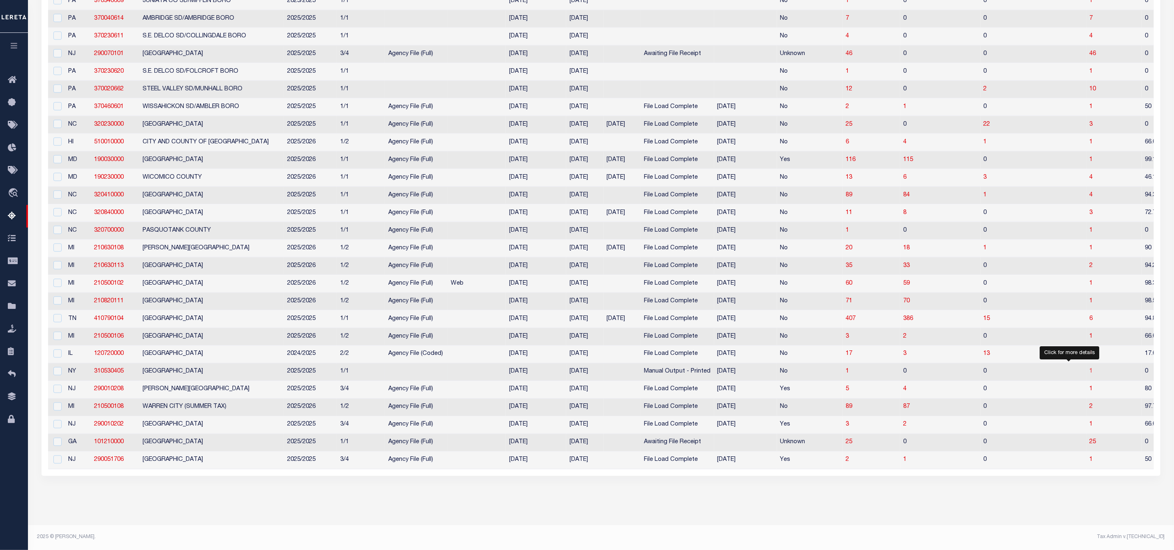
click at [1052, 369] on span "1" at bounding box center [1091, 372] width 3 height 6
select select "100"
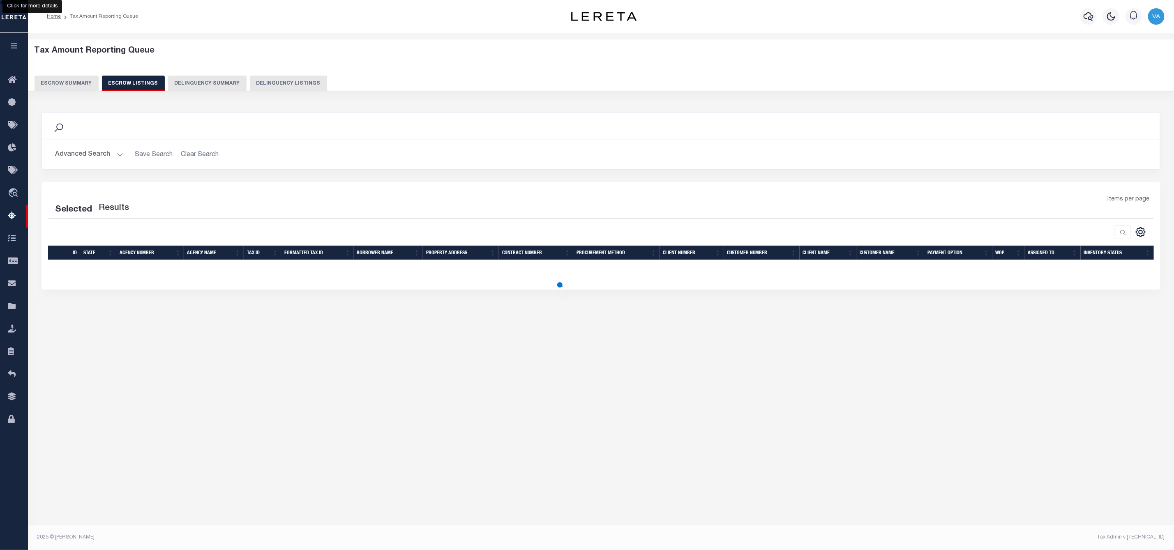
scroll to position [0, 0]
select select "100"
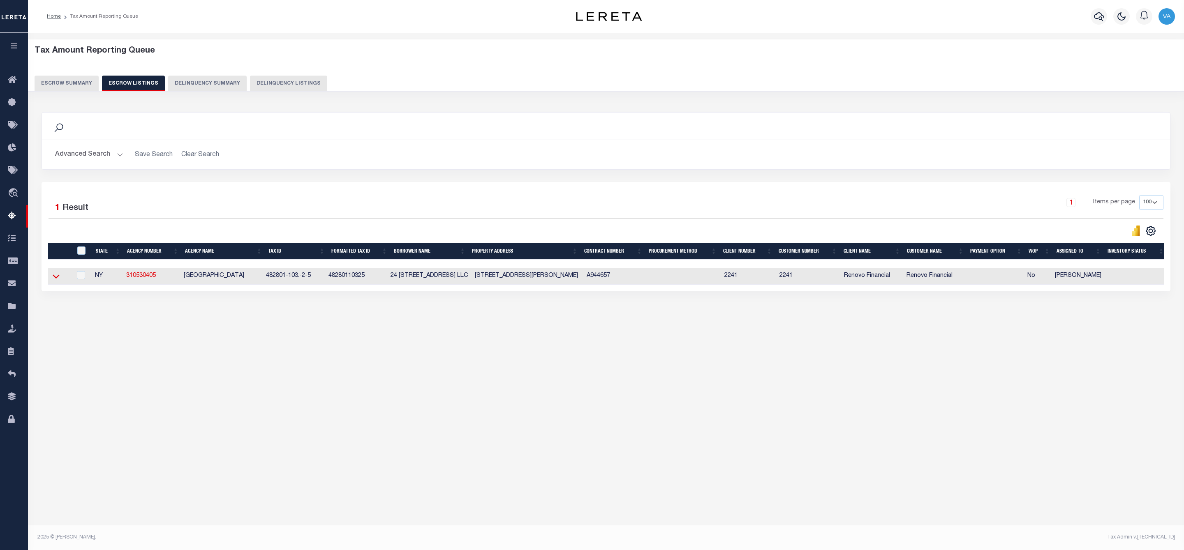
click at [58, 279] on icon at bounding box center [56, 277] width 7 height 4
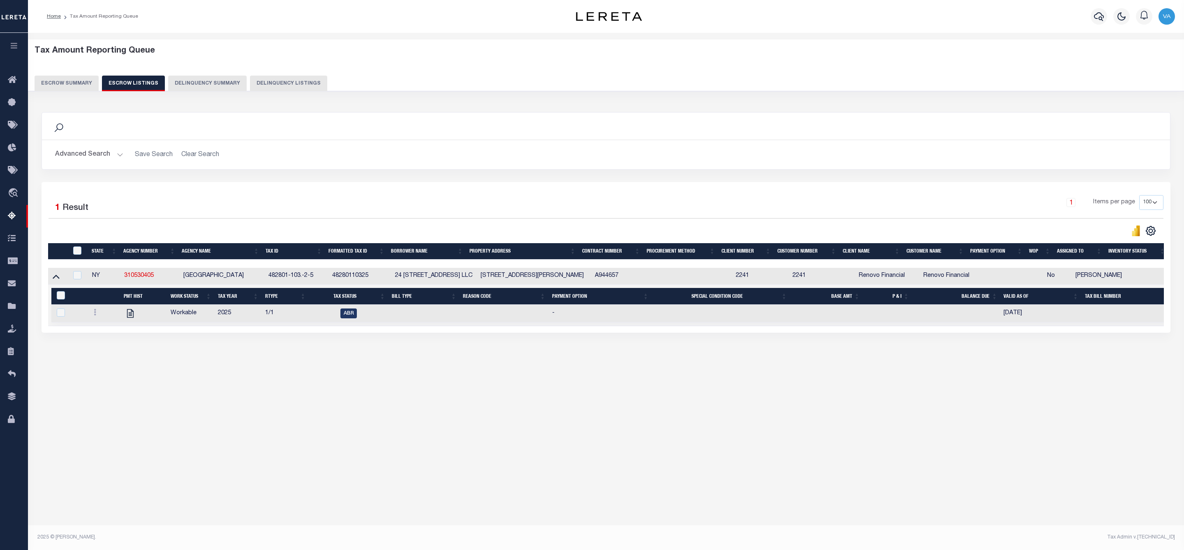
click at [69, 87] on button "Escrow Summary" at bounding box center [67, 84] width 64 height 16
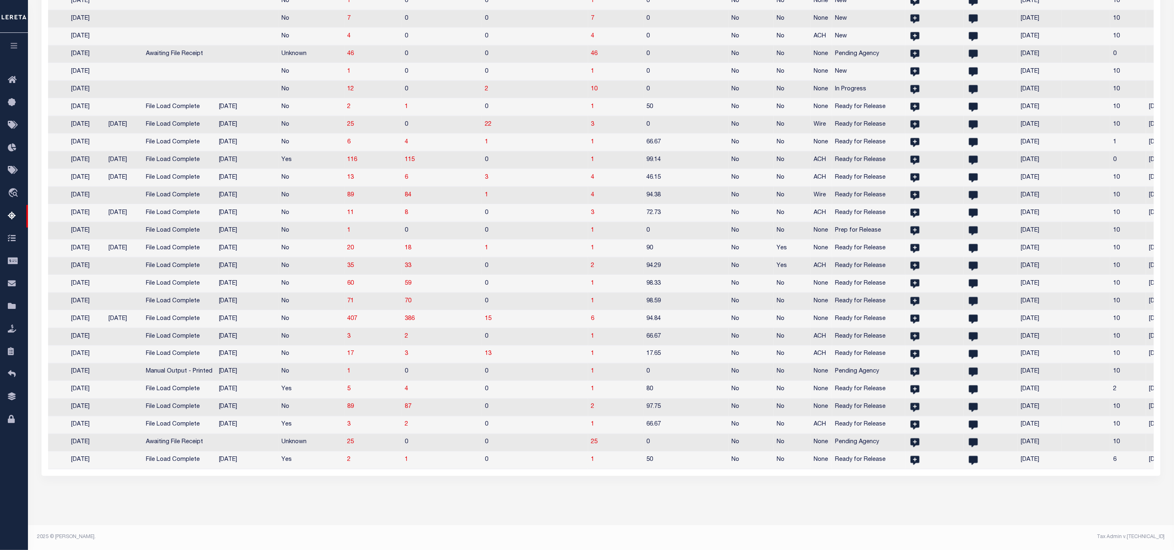
scroll to position [604, 0]
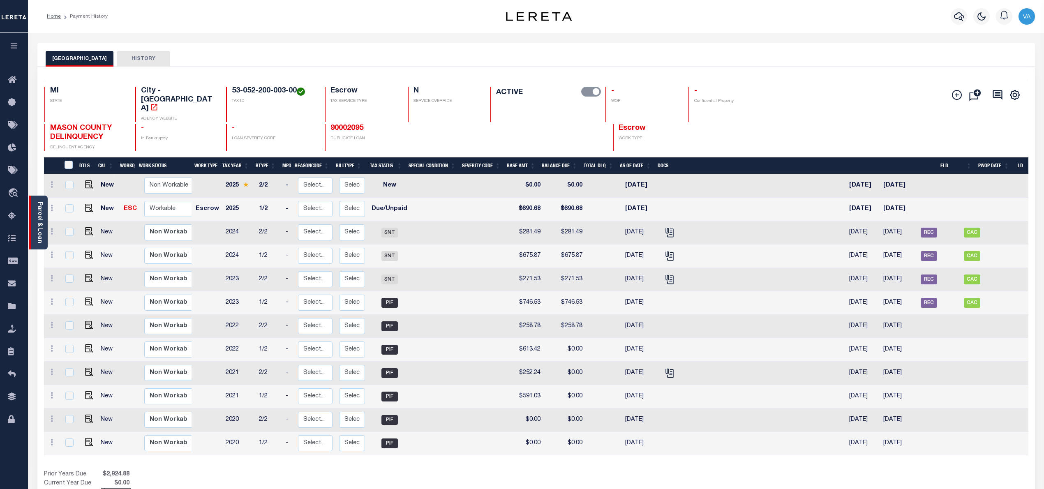
click at [35, 218] on div "Parcel & Loan" at bounding box center [38, 223] width 18 height 54
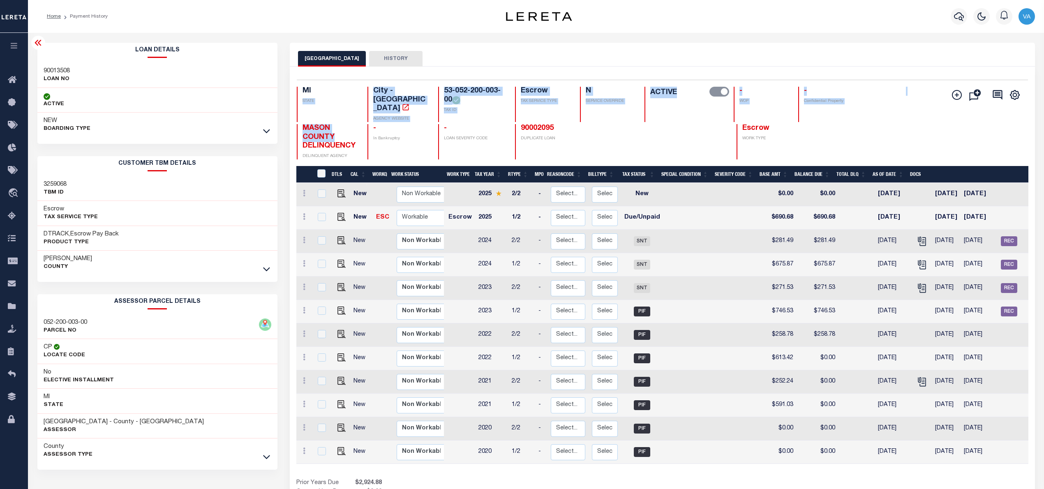
drag, startPoint x: 298, startPoint y: 116, endPoint x: 336, endPoint y: 132, distance: 41.6
click at [336, 132] on div "MI STATE City - MI AGENCY WEBSITE 53-052-200-003-00 TAX ID Escrow TAX SERVICE T…" at bounding box center [601, 123] width 609 height 73
click at [344, 127] on h4 "MASON COUNTY DELINQUENCY" at bounding box center [330, 137] width 55 height 27
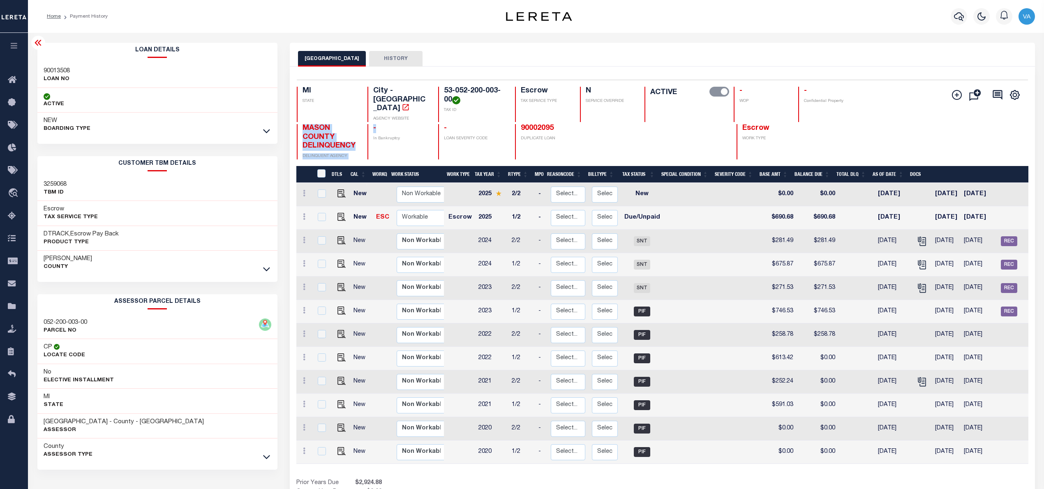
drag, startPoint x: 301, startPoint y: 118, endPoint x: 363, endPoint y: 134, distance: 64.4
click at [363, 134] on div "MASON COUNTY DELINQUENCY DELINQUENT AGENCY - In Bankruptcy - LOAN SEVERITY CODE…" at bounding box center [601, 141] width 609 height 35
click at [360, 112] on div "MI STATE City - MI AGENCY WEBSITE 53-052-200-003-00 TAX ID Escrow TAX SERVICE T…" at bounding box center [601, 104] width 609 height 35
drag, startPoint x: 358, startPoint y: 137, endPoint x: 302, endPoint y: 119, distance: 58.8
click at [302, 124] on div "MASON COUNTY DELINQUENCY DELINQUENT AGENCY - In Bankruptcy - LOAN SEVERITY CODE…" at bounding box center [601, 141] width 609 height 35
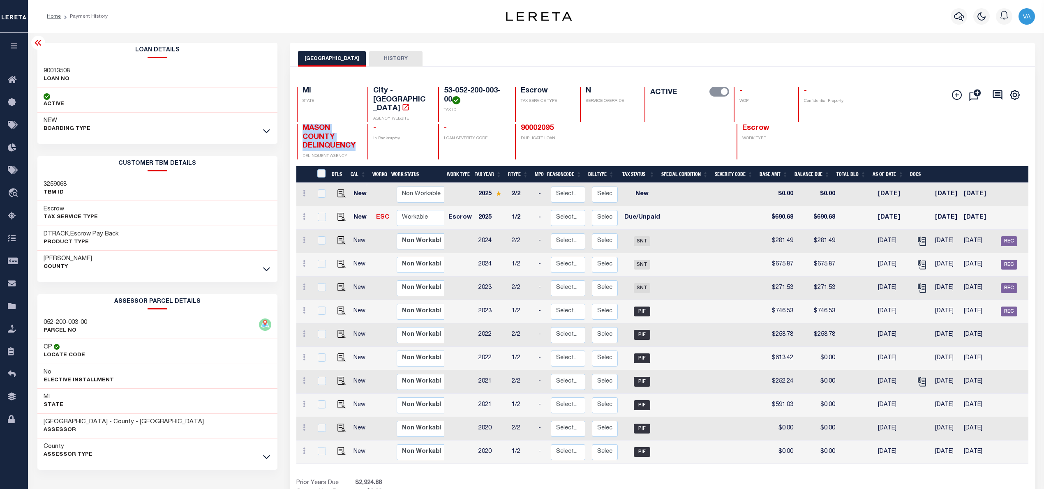
copy span "MASON COUNTY DELINQUENCY"
drag, startPoint x: 445, startPoint y: 90, endPoint x: 451, endPoint y: 97, distance: 9.4
click at [451, 97] on h4 "53-052-200-003-00" at bounding box center [474, 96] width 61 height 18
copy h4 "53-052-200-003-00"
click at [472, 107] on div "53-052-200-003-00 TAX ID" at bounding box center [471, 104] width 67 height 35
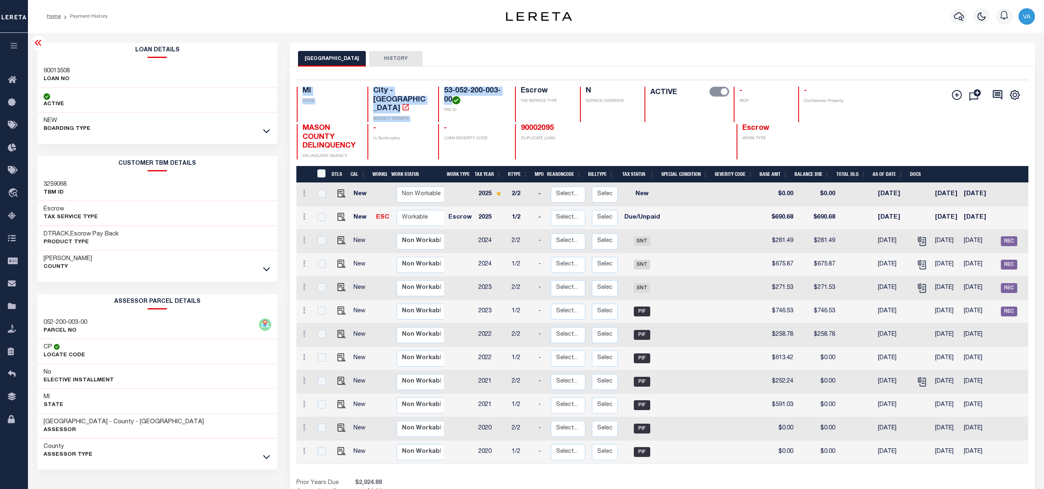
drag, startPoint x: 451, startPoint y: 102, endPoint x: 448, endPoint y: 81, distance: 20.8
click at [448, 81] on div "Selected 12 Results 1 Items per page 25 50 100 MI STATE City - MI AGENCY WEBSIT…" at bounding box center [662, 120] width 744 height 80
click at [495, 124] on h4 "-" at bounding box center [474, 128] width 61 height 9
drag, startPoint x: 446, startPoint y: 87, endPoint x: 449, endPoint y: 100, distance: 13.7
click at [449, 100] on h4 "53-052-200-003-00" at bounding box center [474, 96] width 61 height 18
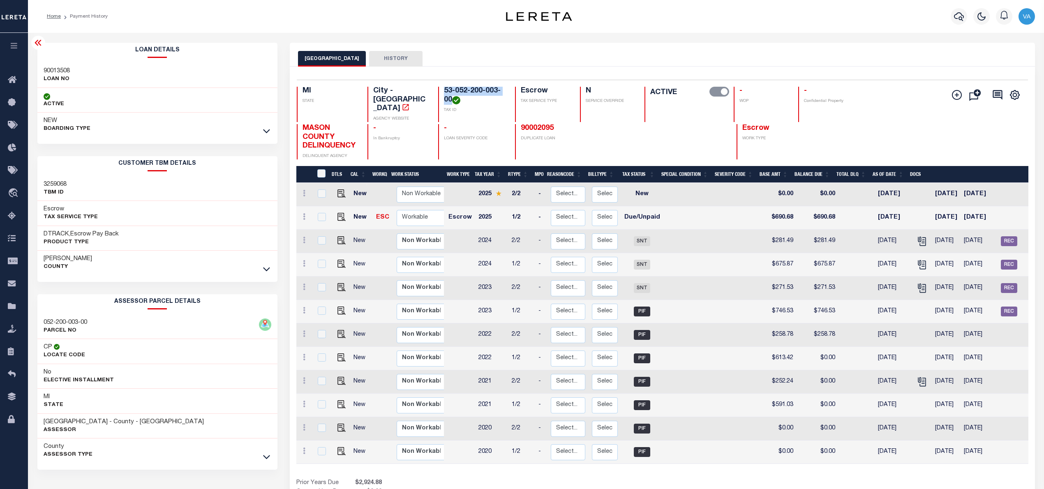
copy h4 "53-052-200-003-00"
click at [266, 270] on icon at bounding box center [266, 269] width 7 height 9
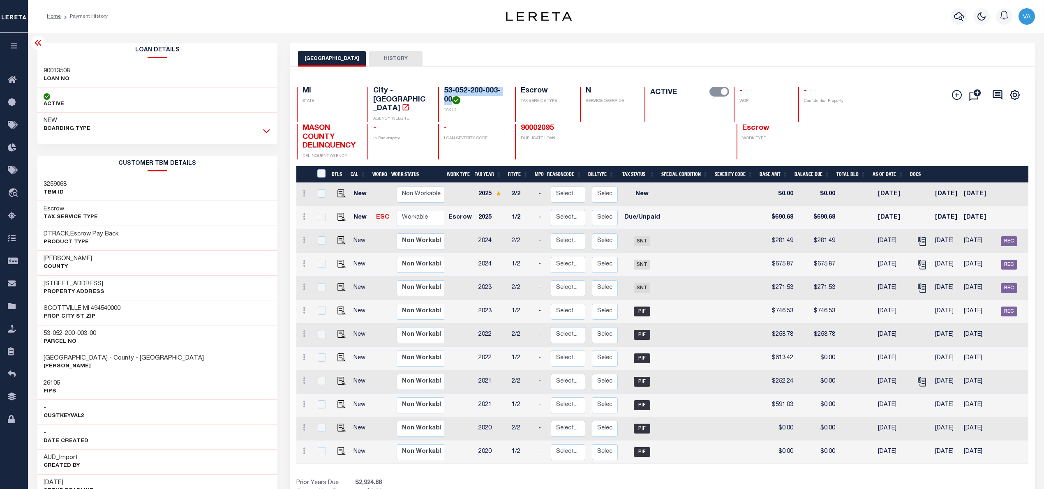
click at [267, 134] on icon at bounding box center [266, 131] width 7 height 9
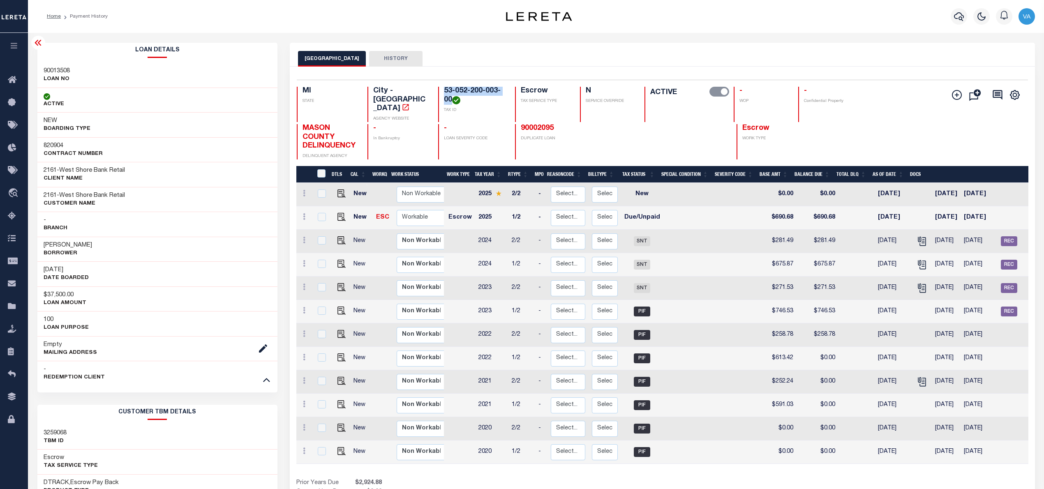
drag, startPoint x: 95, startPoint y: 244, endPoint x: 50, endPoint y: 243, distance: 45.2
click at [58, 243] on div "BRUCE E VINTON Borrower" at bounding box center [157, 249] width 240 height 25
click at [48, 244] on h3 "[PERSON_NAME]" at bounding box center [68, 245] width 49 height 8
drag, startPoint x: 93, startPoint y: 247, endPoint x: 43, endPoint y: 247, distance: 49.7
click at [44, 247] on h3 "[PERSON_NAME]" at bounding box center [68, 245] width 49 height 8
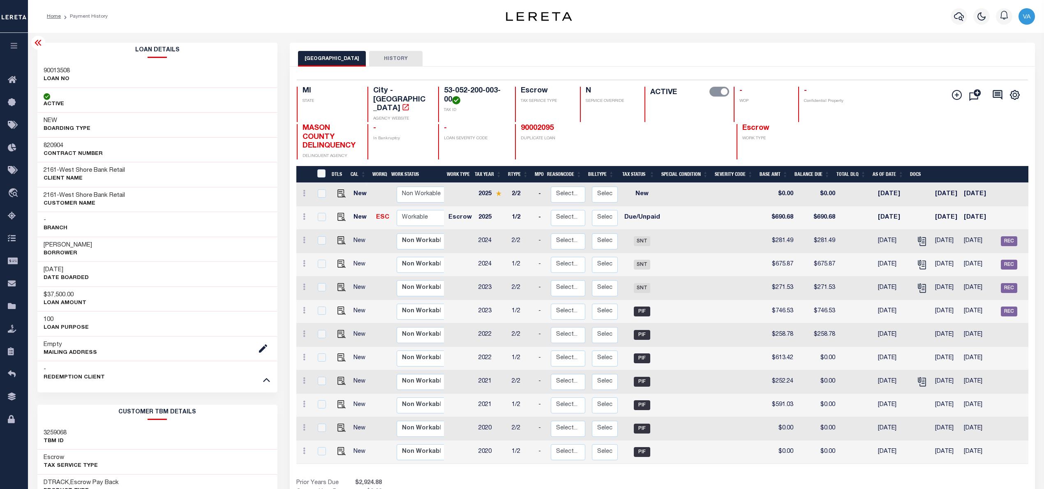
copy h3 "[PERSON_NAME]"
click at [338, 213] on img "" at bounding box center [342, 217] width 8 height 8
checkbox input "true"
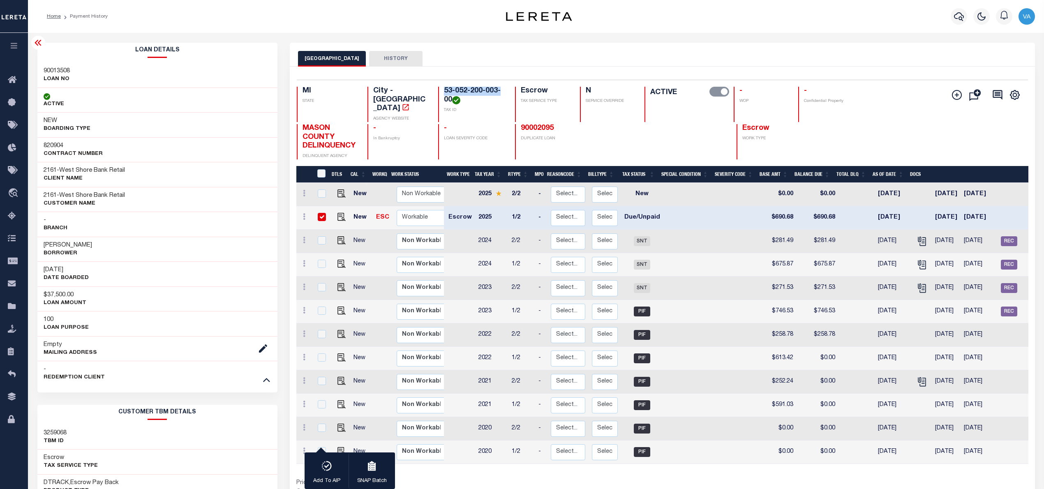
drag, startPoint x: 442, startPoint y: 88, endPoint x: 503, endPoint y: 88, distance: 60.8
click at [503, 88] on div "53-052-200-003-00 TAX ID" at bounding box center [471, 104] width 67 height 35
copy h4 "53-052-200-003-"
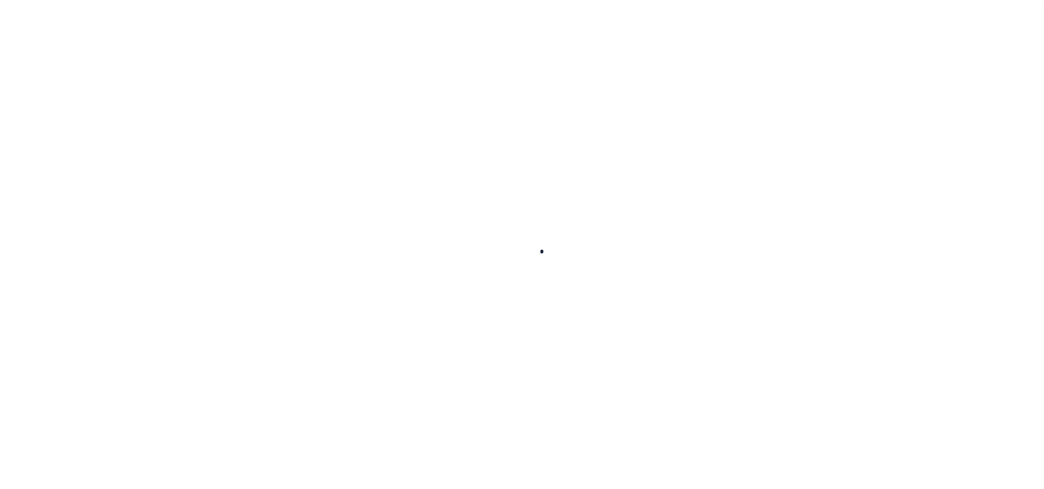
checkbox input "false"
type input "[DATE]"
select select "DUE"
type input "$690.68"
